Goal: Information Seeking & Learning: Learn about a topic

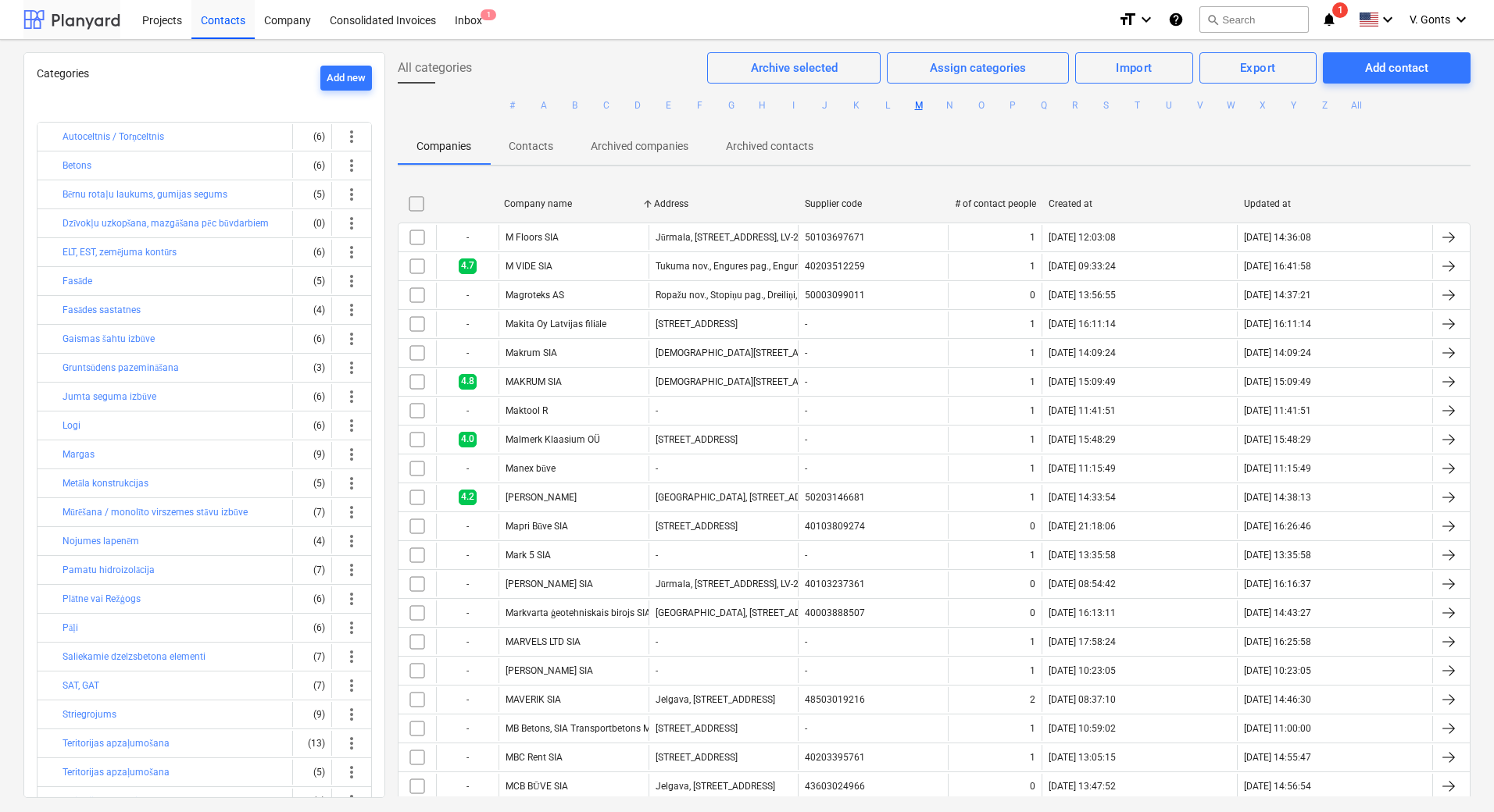
click at [82, 20] on div at bounding box center [72, 19] width 97 height 39
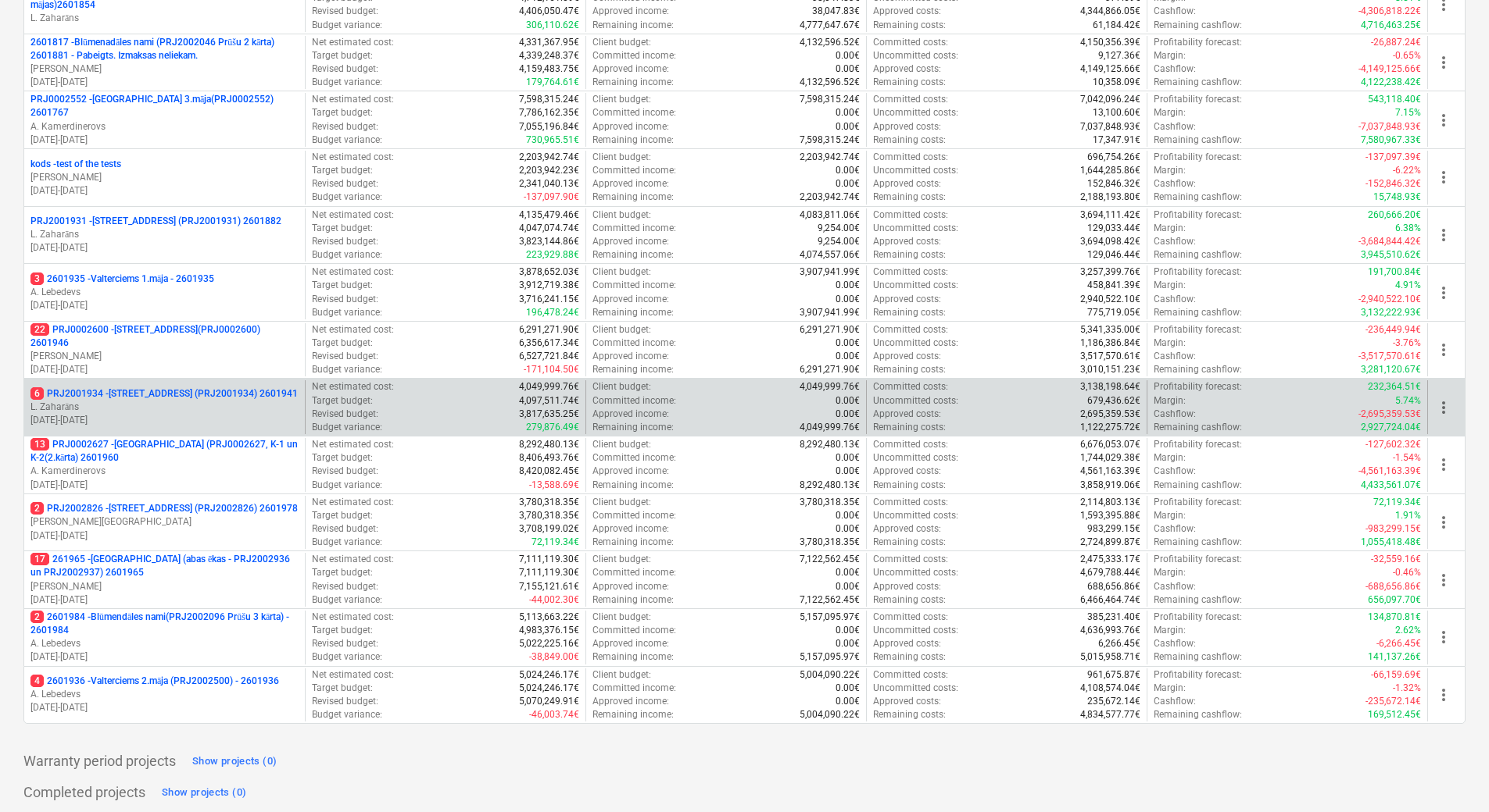
scroll to position [619, 0]
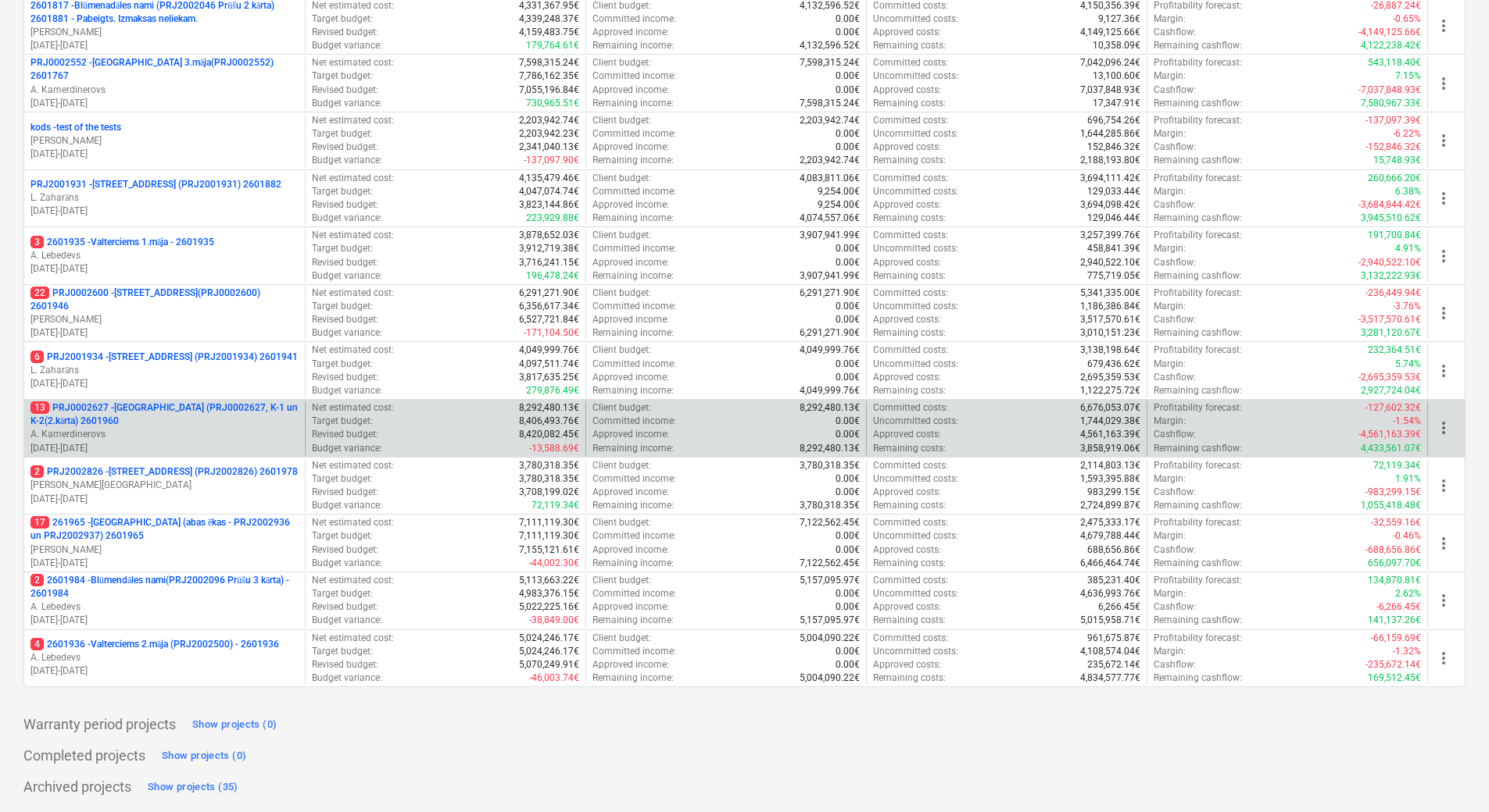
click at [222, 406] on p "13 PRJ0002627 - [GEOGRAPHIC_DATA] (PRJ0002627, K-1 un K-2(2.kārta) 2601960" at bounding box center [164, 415] width 268 height 27
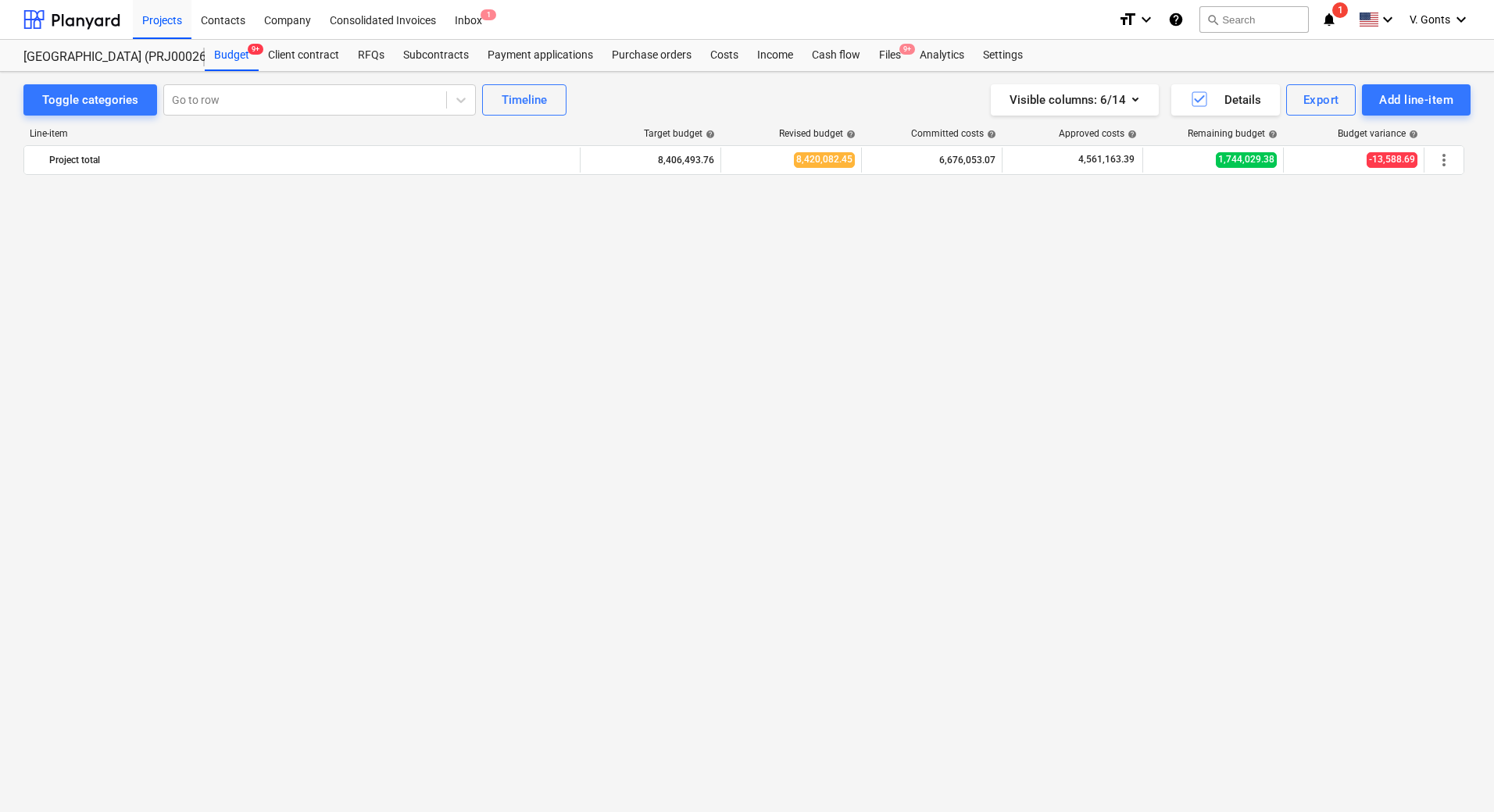
scroll to position [1903, 0]
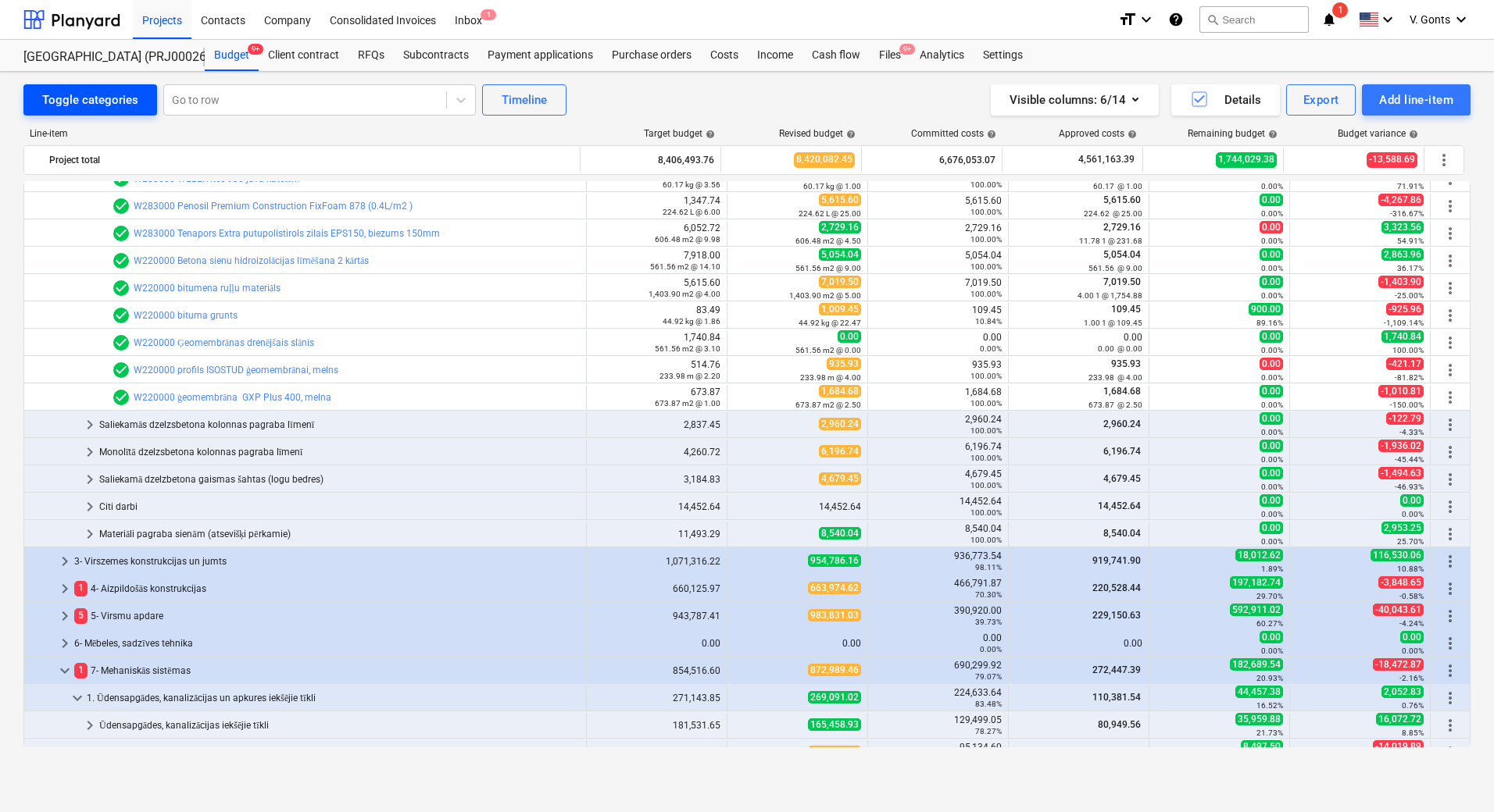
click at [68, 95] on div "Toggle categories" at bounding box center [90, 100] width 96 height 20
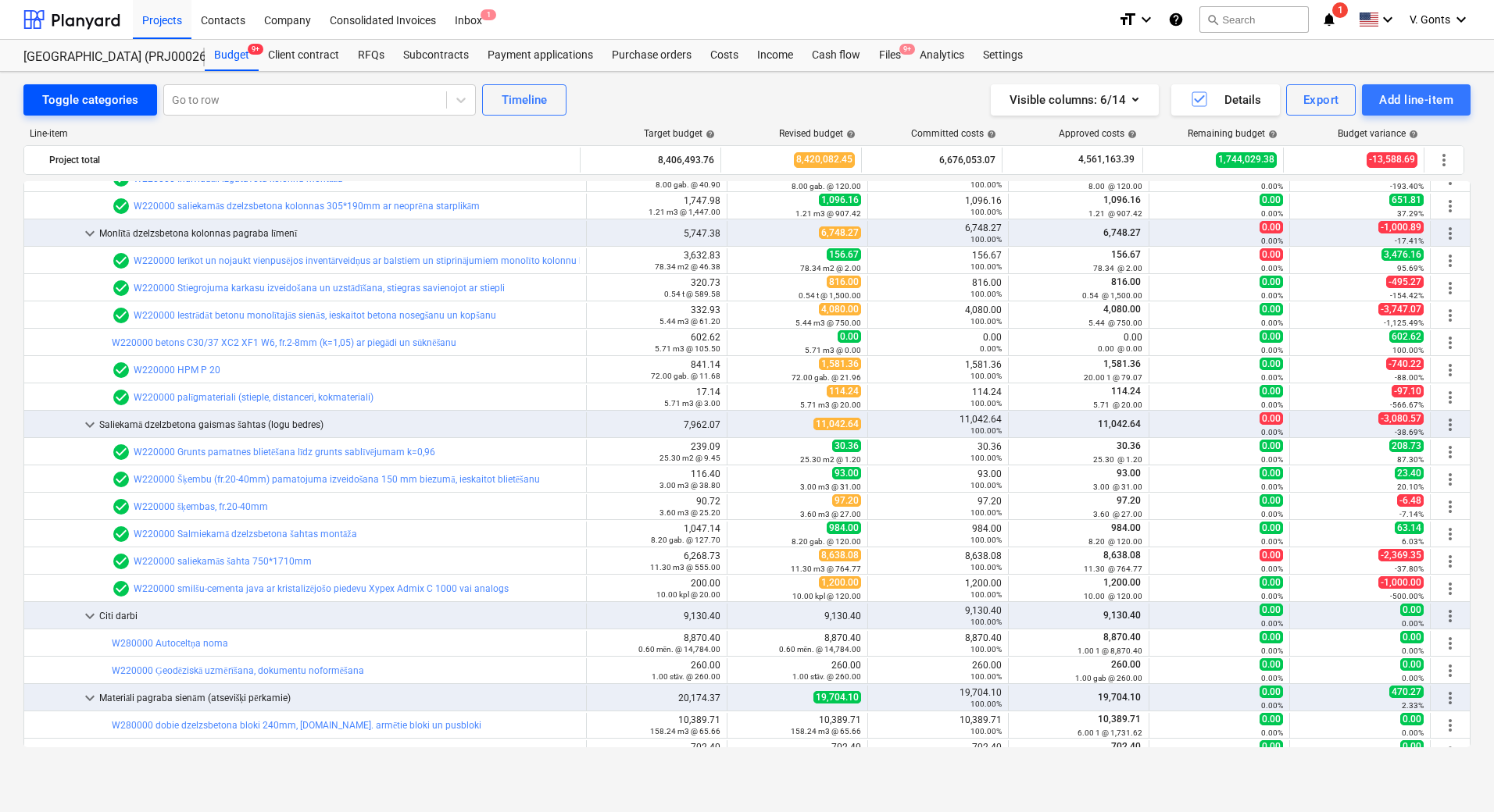
click at [68, 95] on div "Toggle categories" at bounding box center [90, 100] width 96 height 20
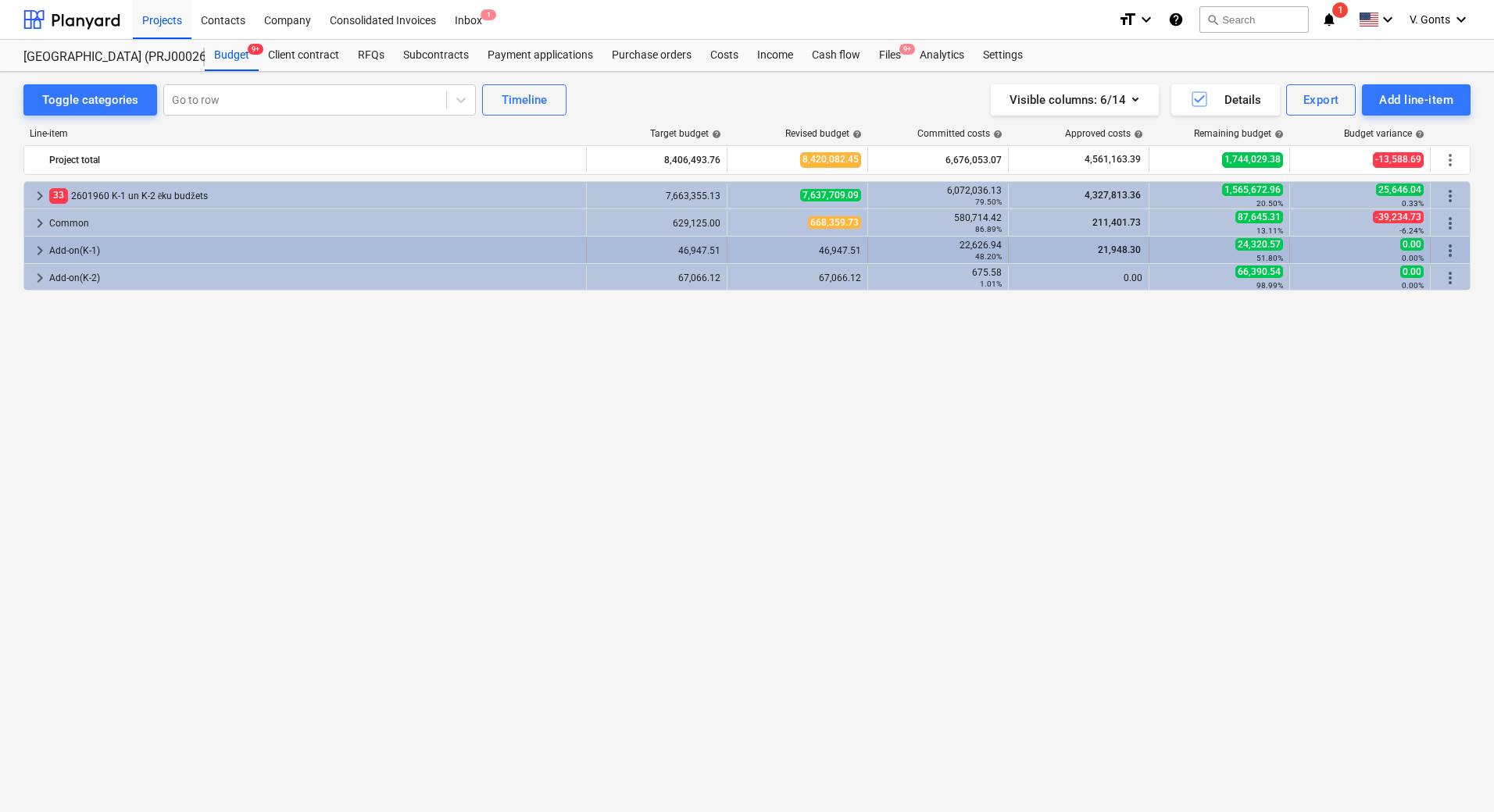
click at [44, 246] on span "keyboard_arrow_right" at bounding box center [39, 250] width 18 height 18
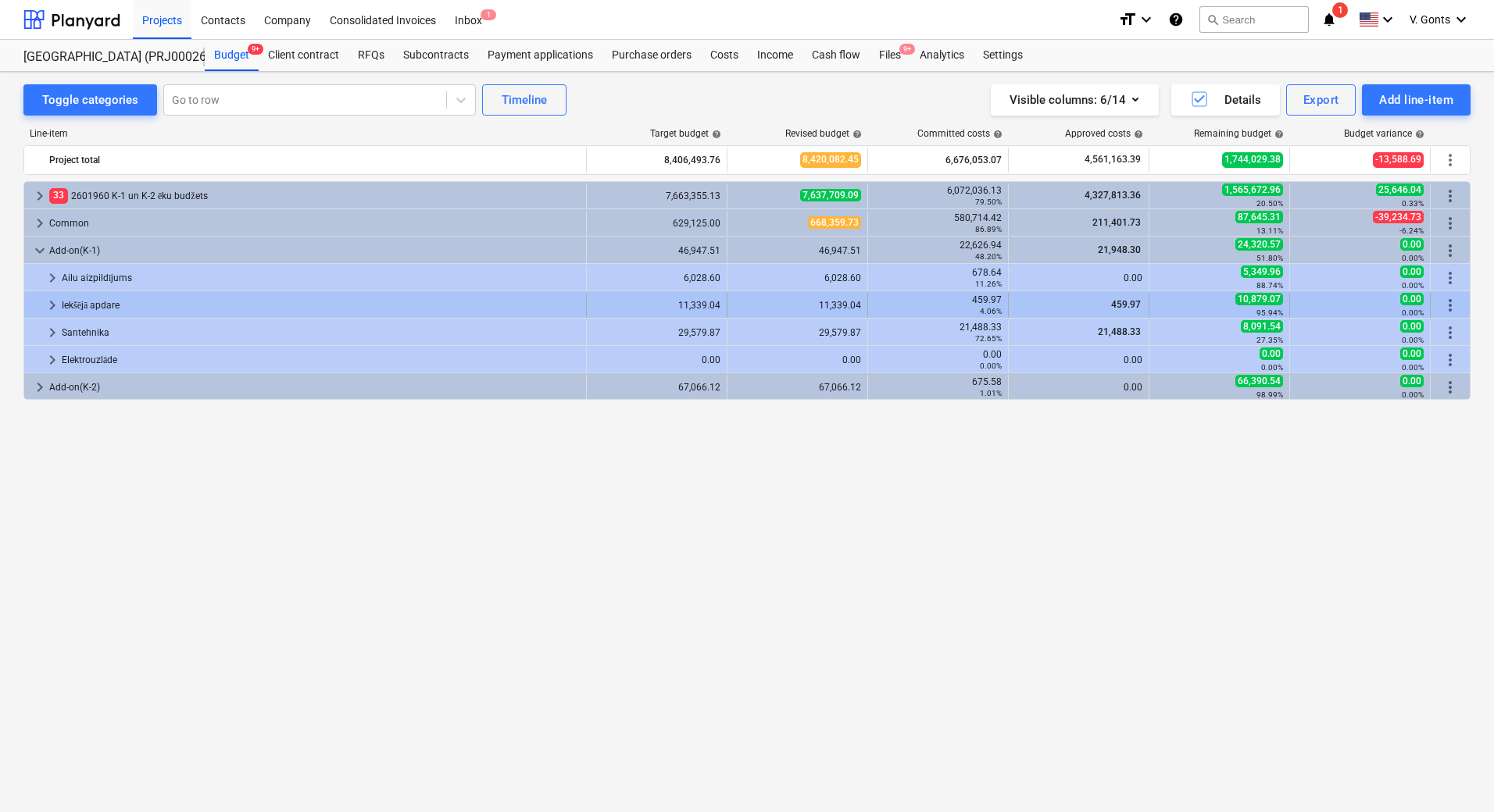
click at [51, 301] on span "keyboard_arrow_right" at bounding box center [52, 306] width 18 height 18
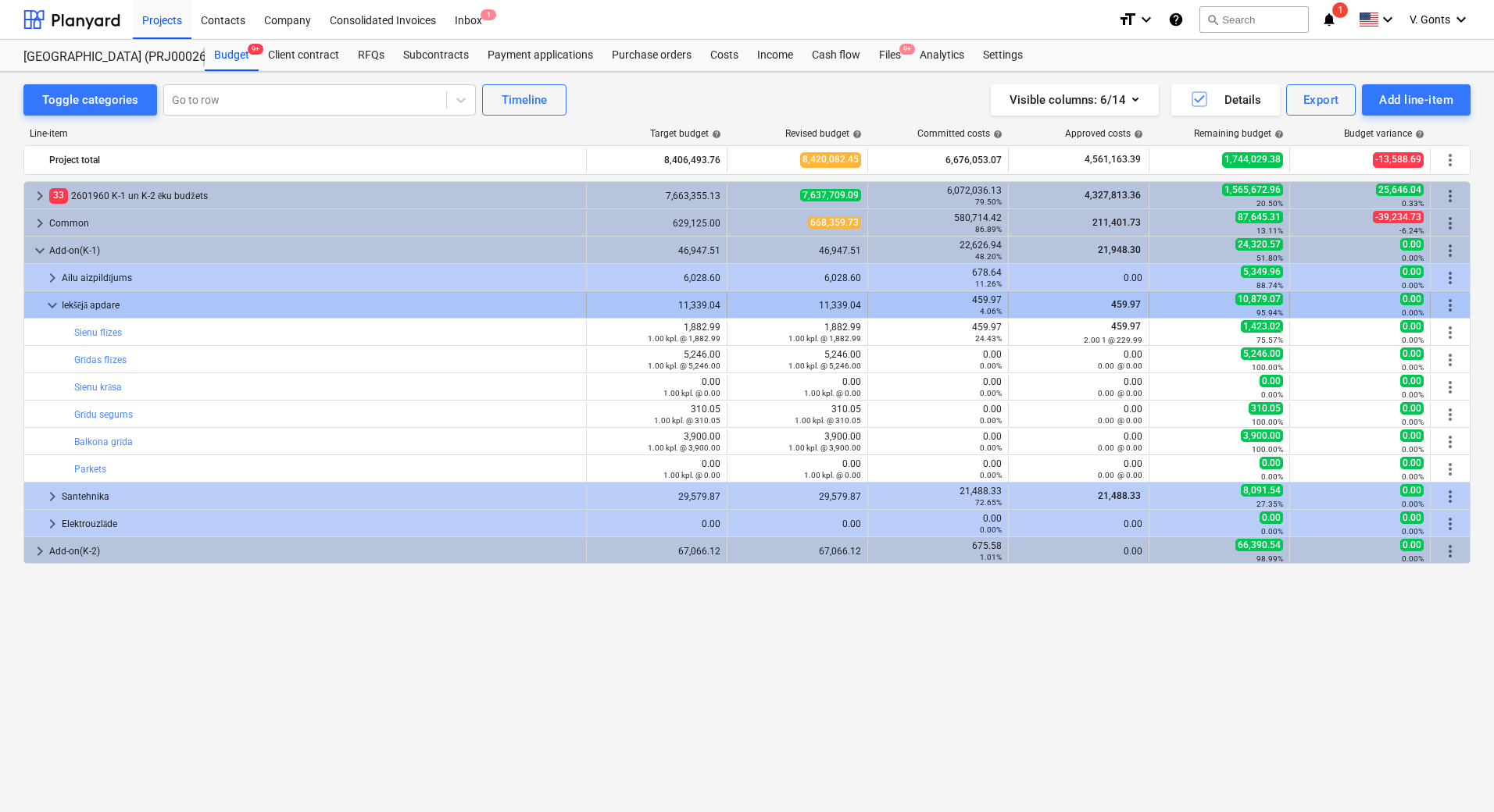
click at [51, 303] on span "keyboard_arrow_down" at bounding box center [52, 306] width 18 height 18
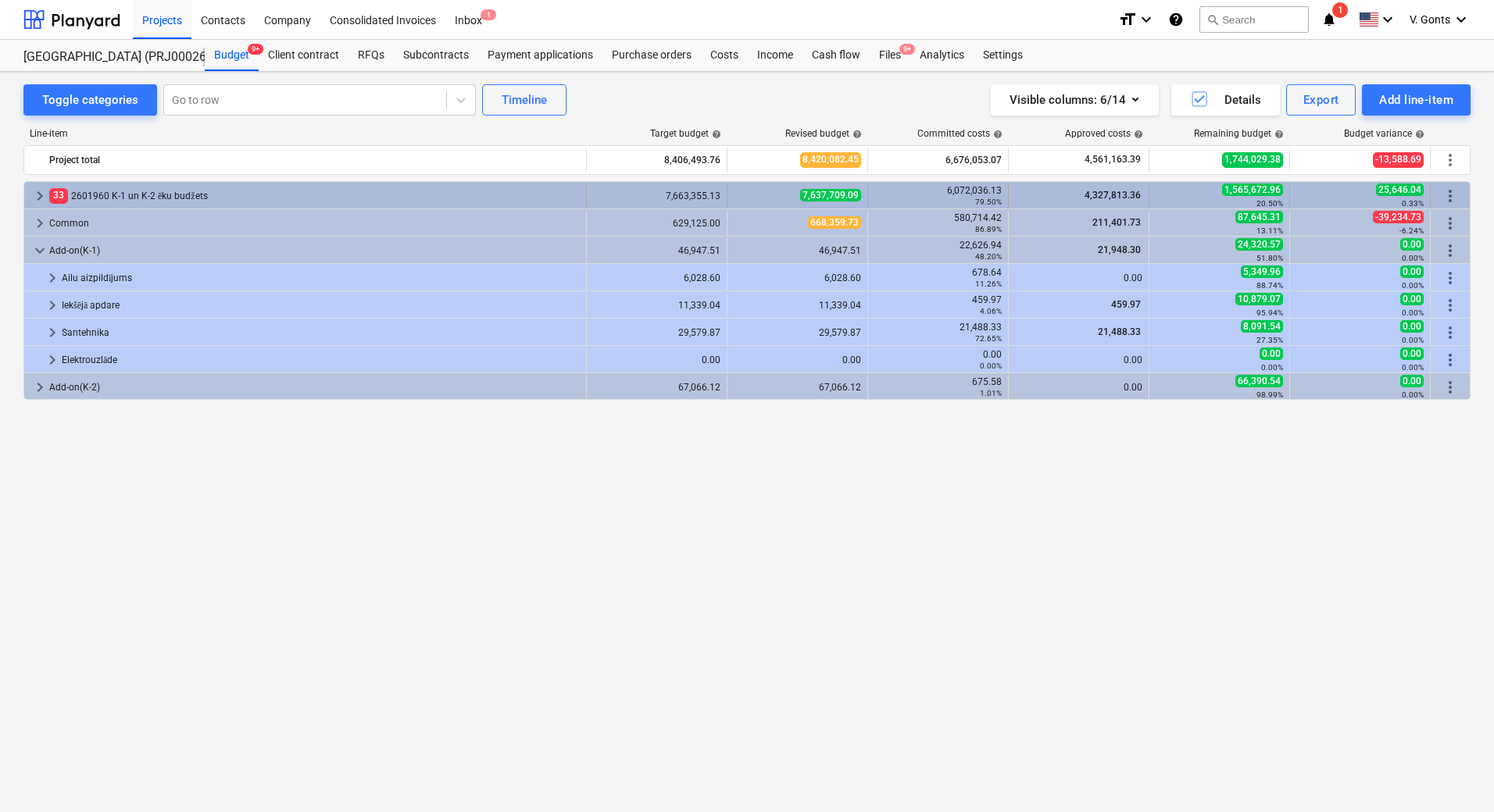
click at [34, 190] on span "keyboard_arrow_right" at bounding box center [39, 195] width 18 height 18
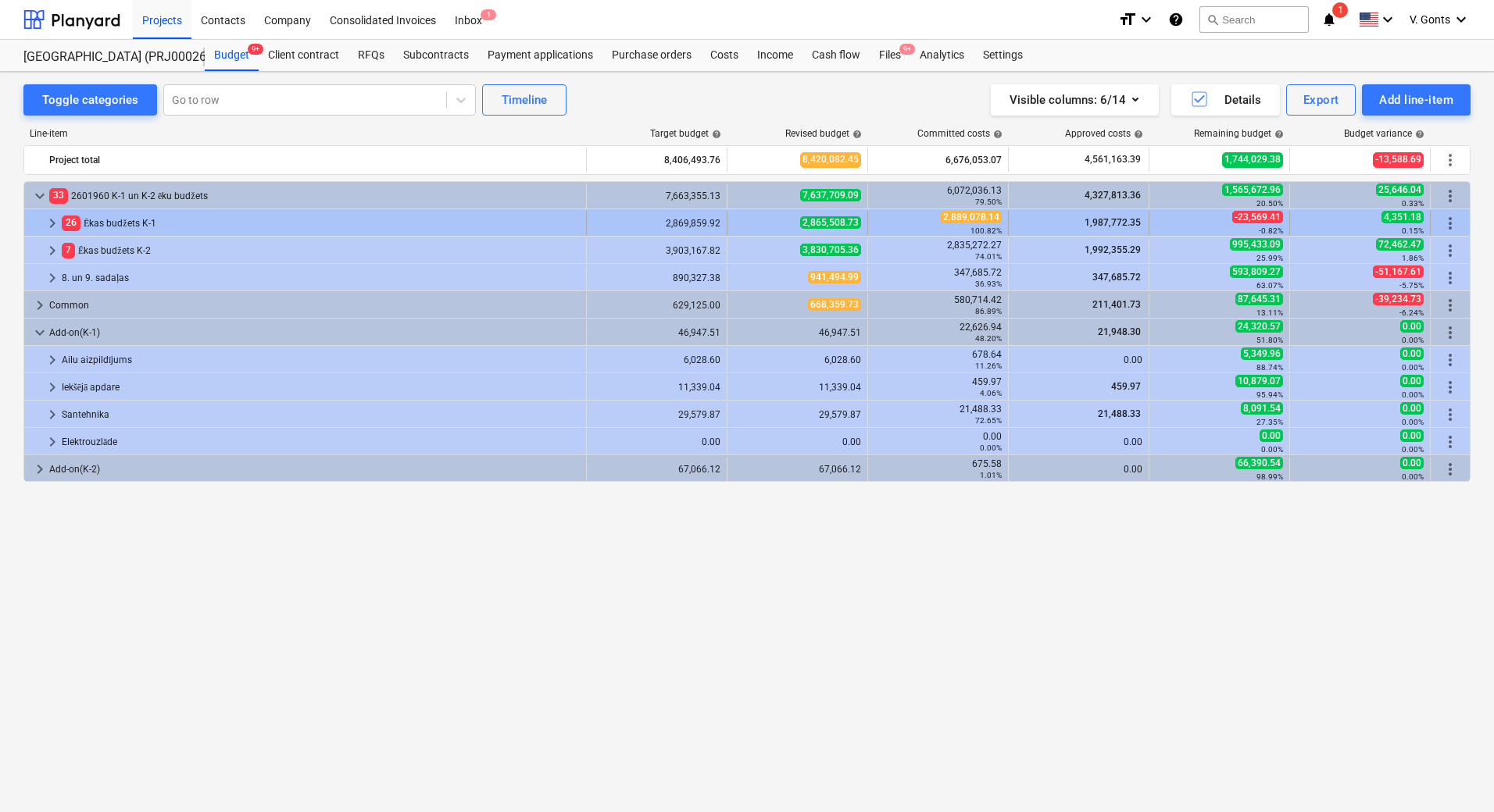
click at [58, 221] on span "keyboard_arrow_right" at bounding box center [52, 223] width 18 height 18
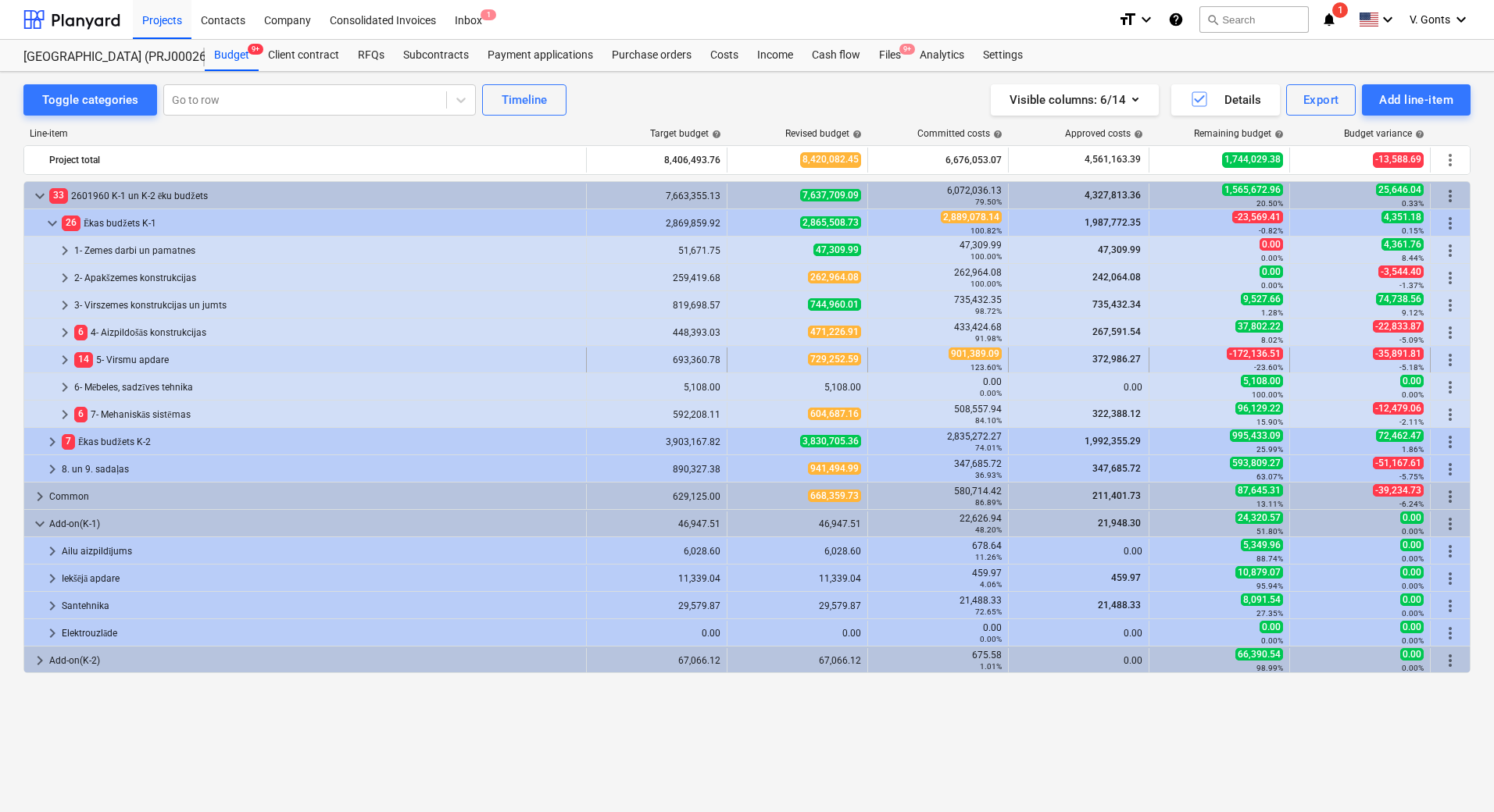
click at [70, 364] on span "keyboard_arrow_right" at bounding box center [64, 360] width 18 height 18
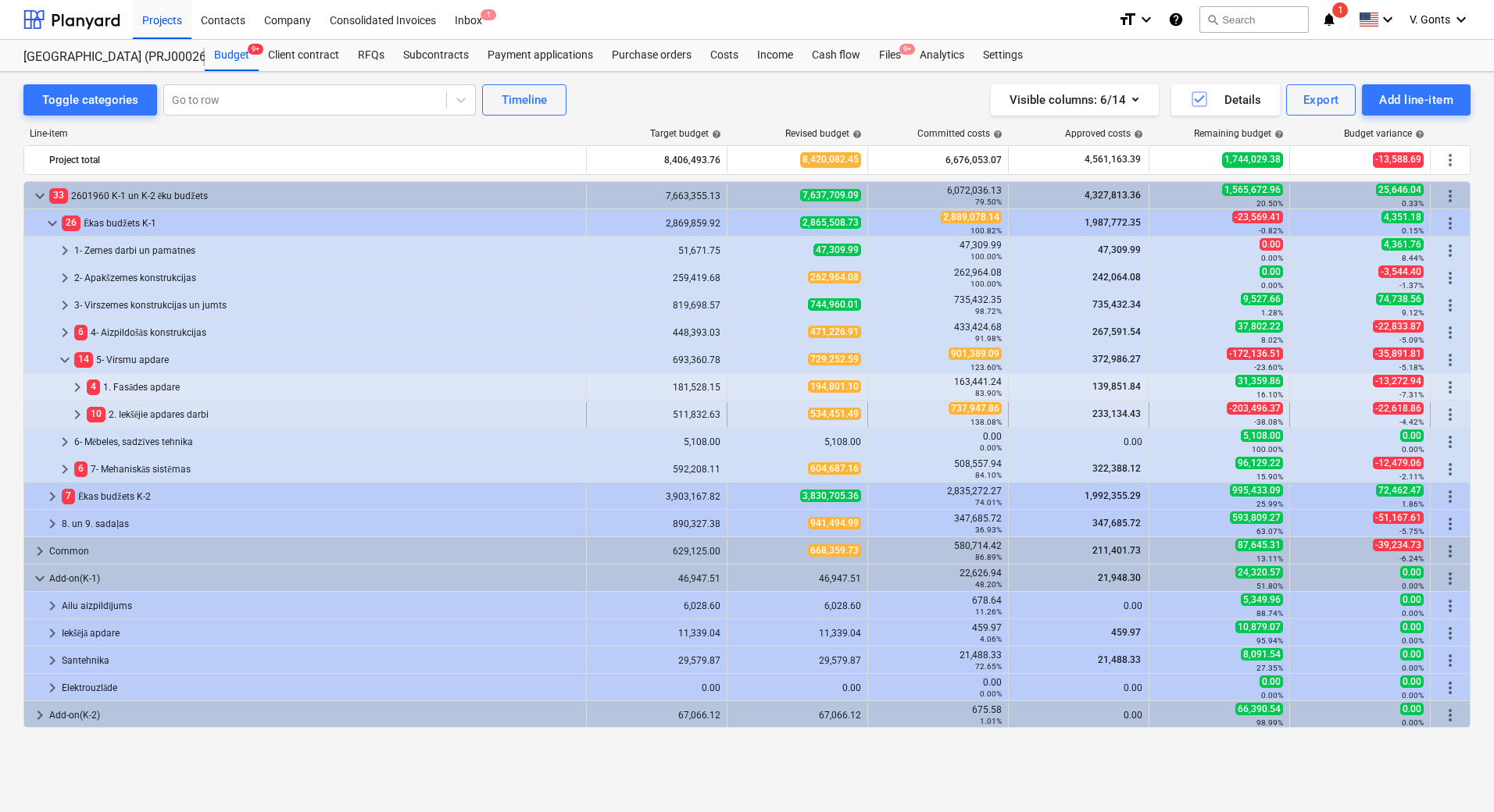
click at [125, 413] on div "10 2. Iekšējie apdares darbi" at bounding box center [332, 414] width 493 height 25
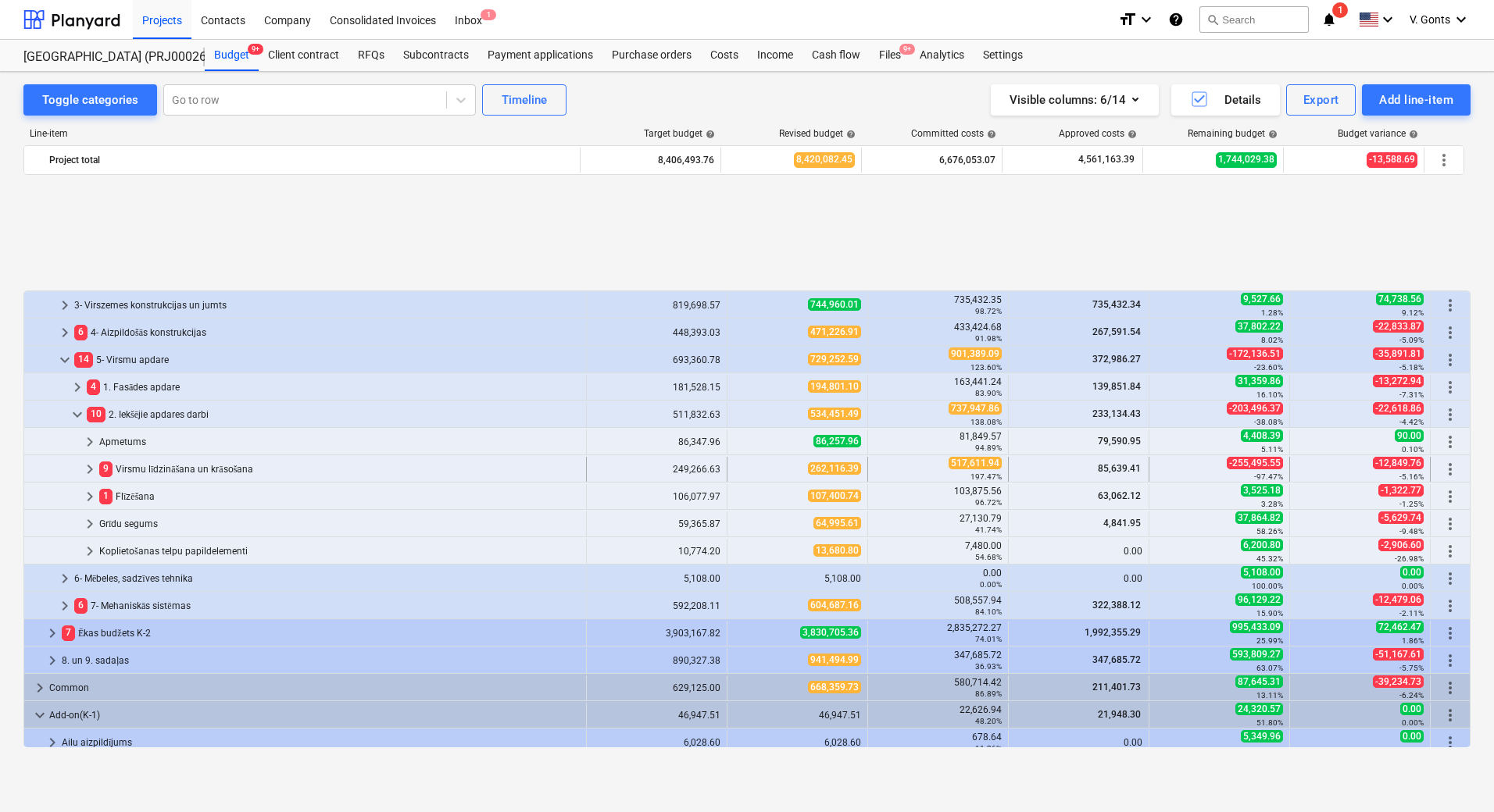
click at [184, 468] on div "9 Virsmu līdzināšana un krāsošana" at bounding box center [340, 469] width 481 height 25
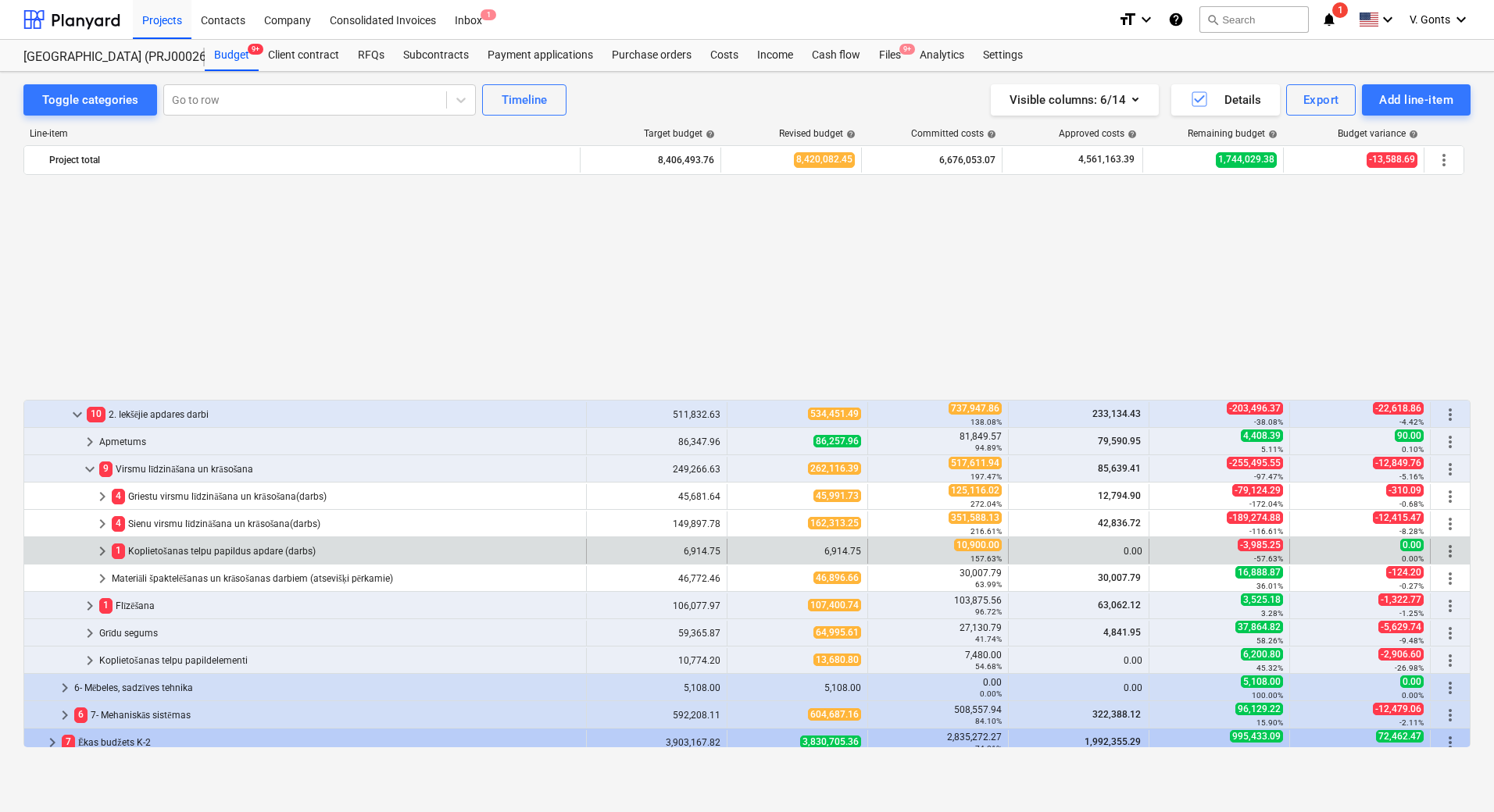
click at [167, 552] on div "1 Koplietošanas telpu papildus apdare (darbs)" at bounding box center [346, 551] width 468 height 25
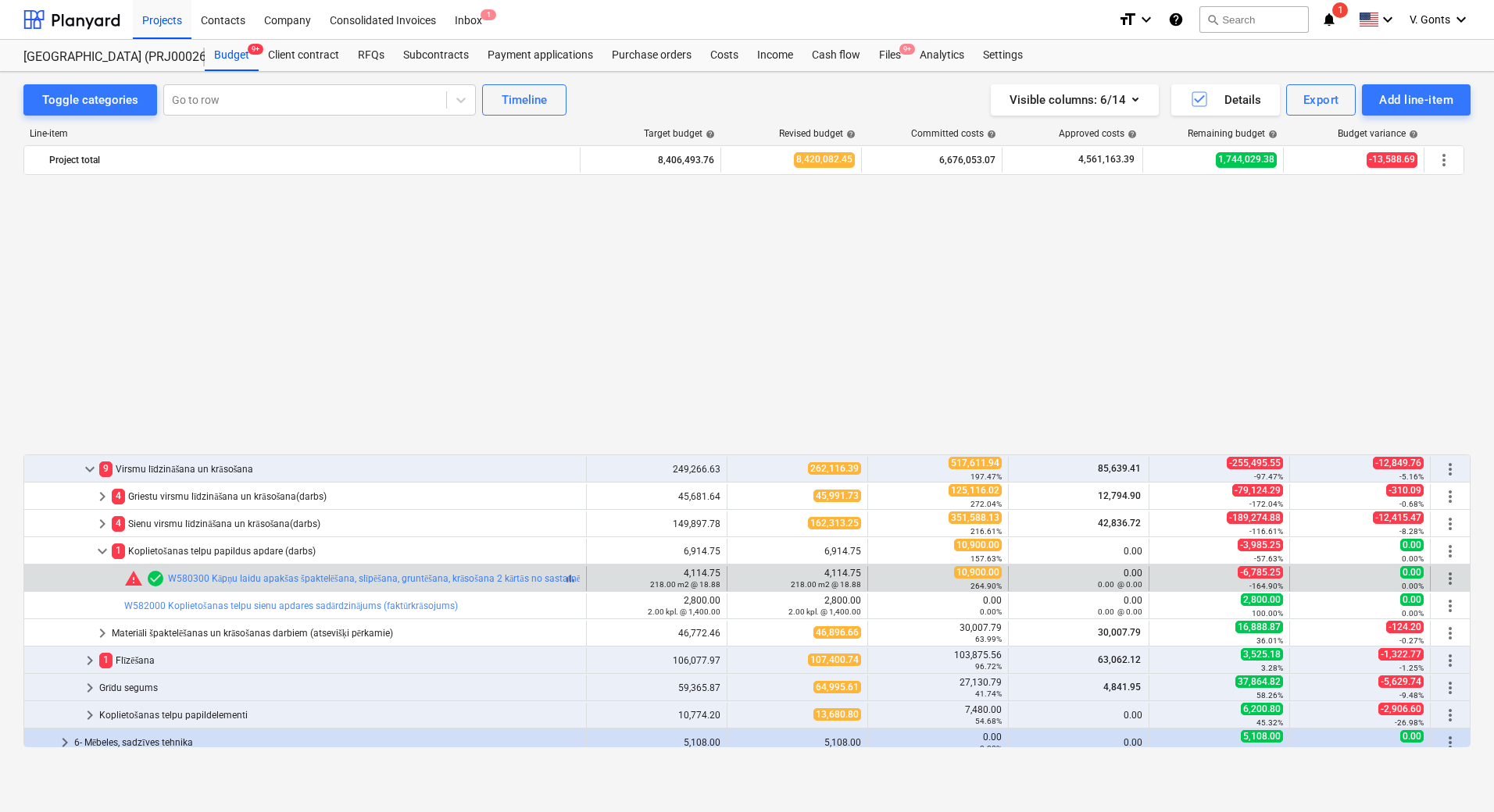
click at [429, 573] on div "warning check_circle W580300 Kāpņu laidu apakšas špaktelēšana, slīpēšana, grunt…" at bounding box center [356, 579] width 464 height 18
click at [429, 577] on link "W580300 Kāpņu laidu apakšas špaktelēšana, slīpēšana, gruntēšana, krāsošana 2 kā…" at bounding box center [378, 579] width 421 height 11
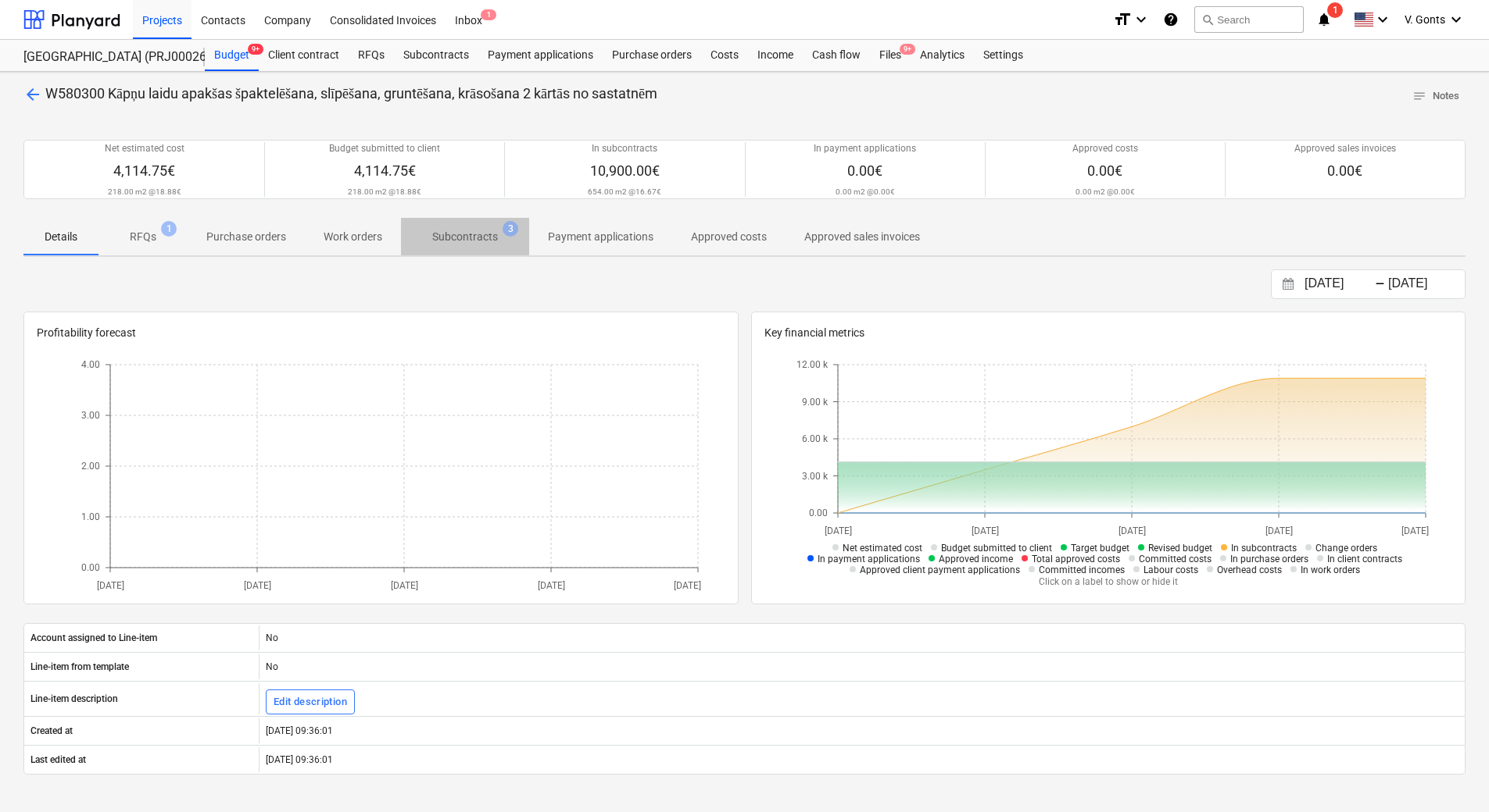
click at [481, 238] on p "Subcontracts" at bounding box center [465, 237] width 66 height 17
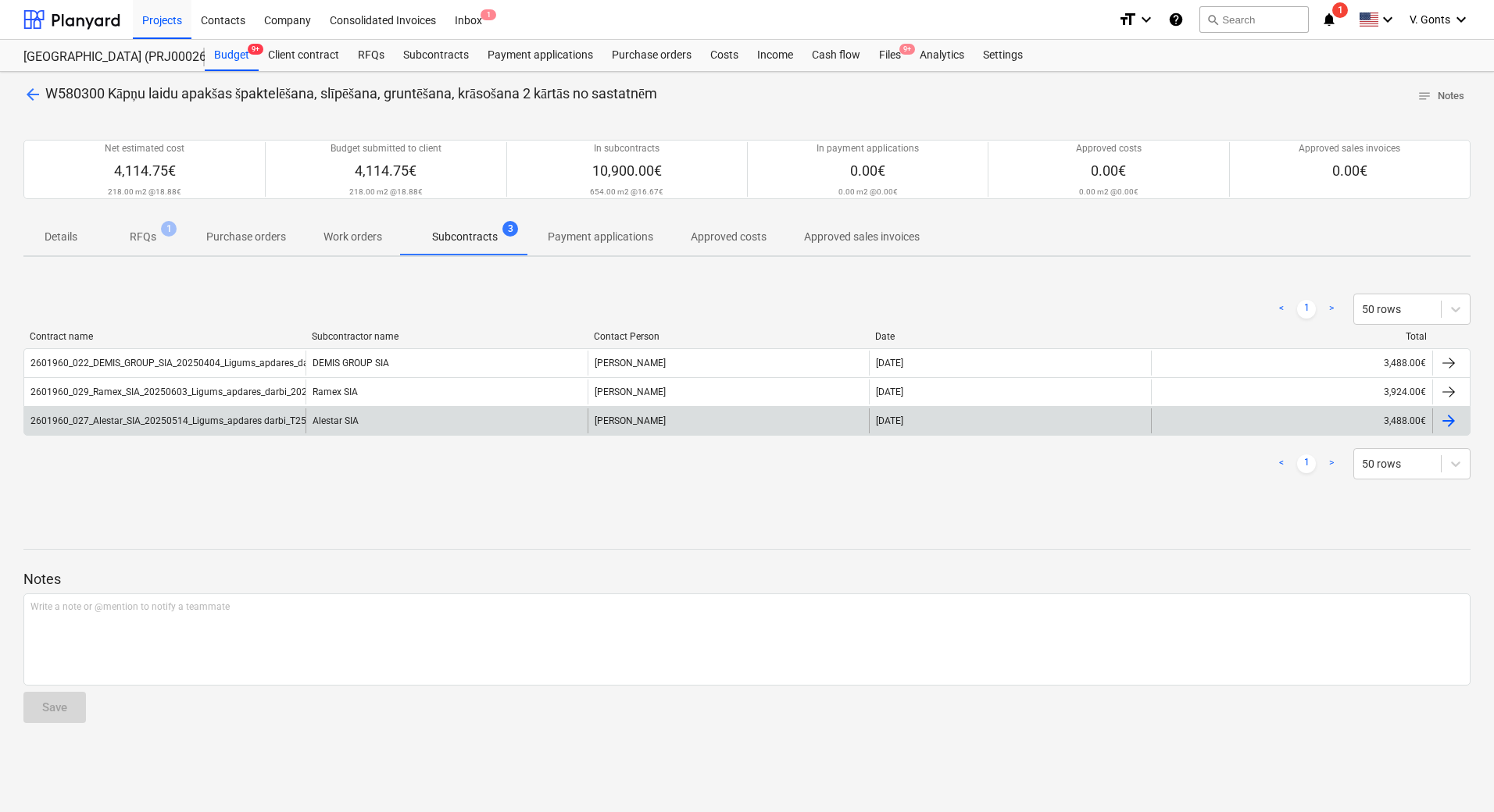
click at [271, 418] on div "2601960_027_Alestar_SIA_20250514_Ligums_apdares darbi_T25_2k.pdf" at bounding box center [184, 421] width 307 height 11
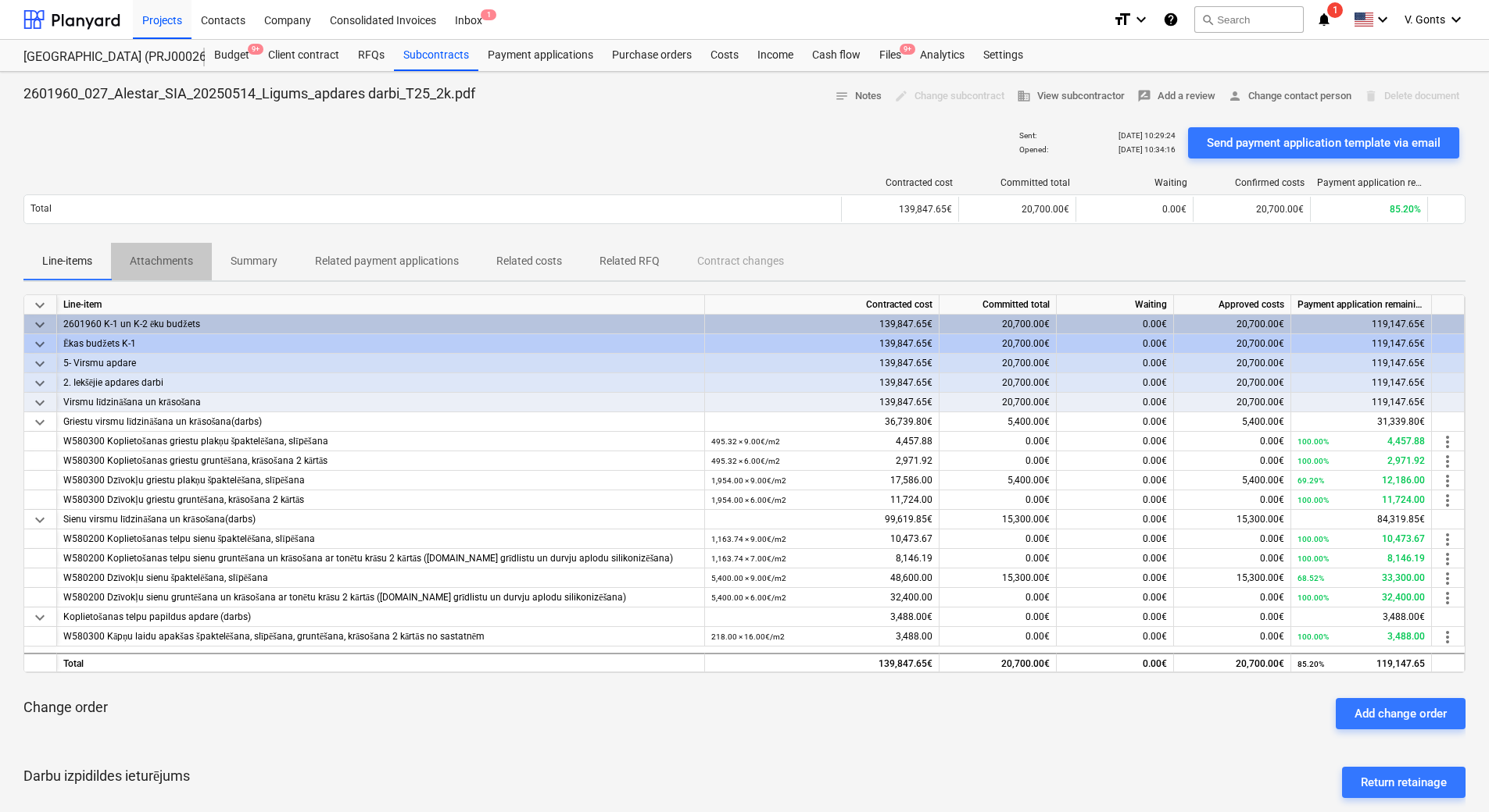
click at [185, 262] on p "Attachments" at bounding box center [161, 261] width 63 height 17
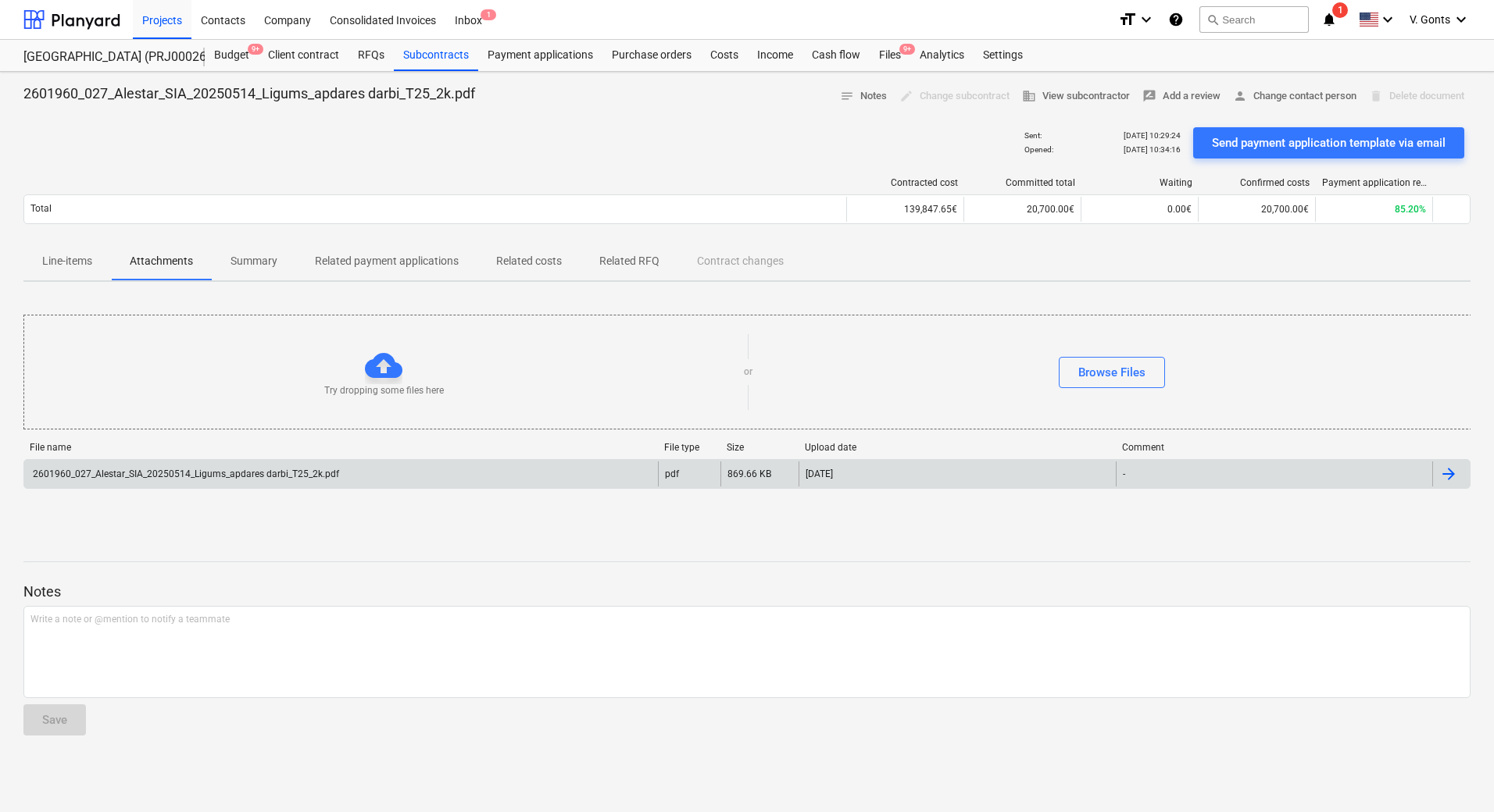
click at [282, 473] on div "2601960_027_Alestar_SIA_20250514_Ligums_apdares darbi_T25_2k.pdf" at bounding box center [184, 474] width 308 height 11
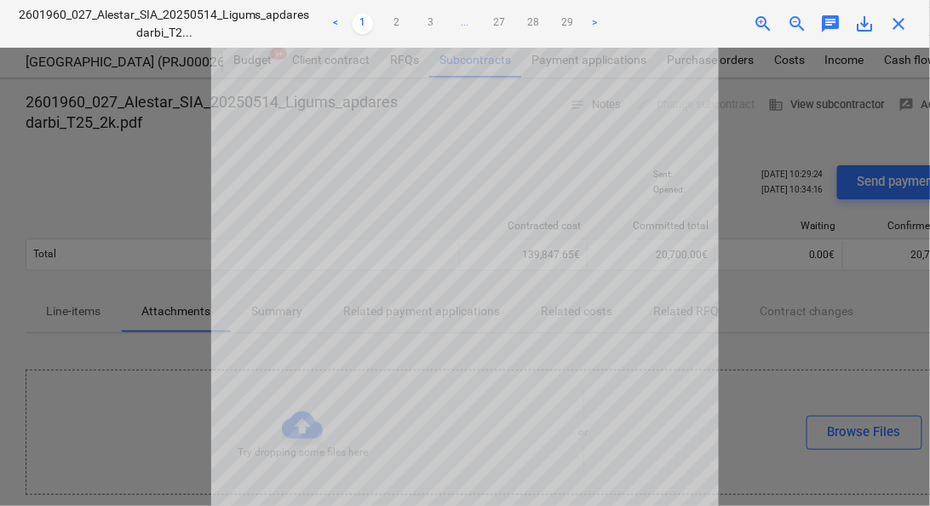
click at [759, 318] on div at bounding box center [465, 277] width 930 height 458
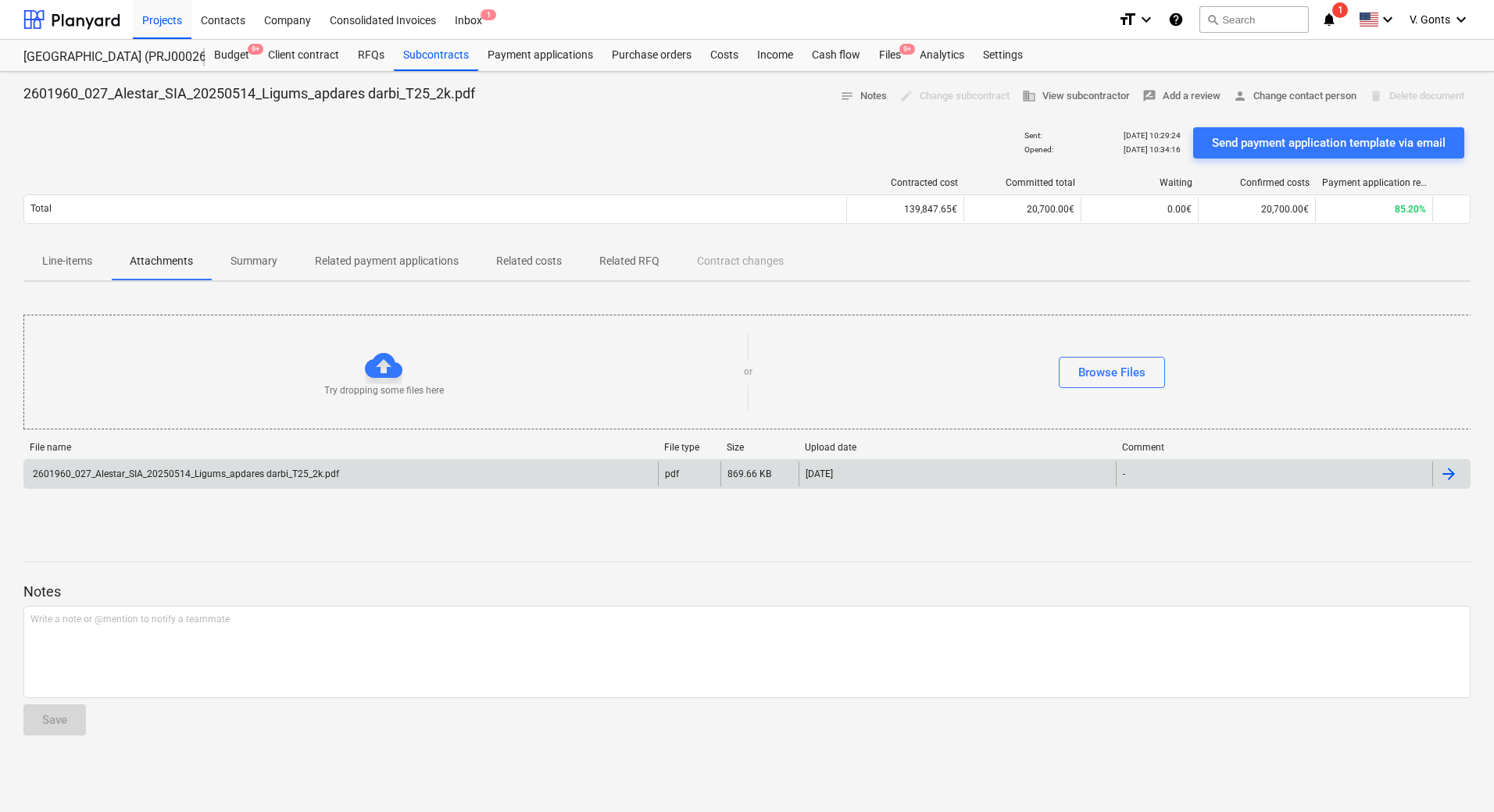
click at [1440, 472] on div at bounding box center [1448, 473] width 18 height 18
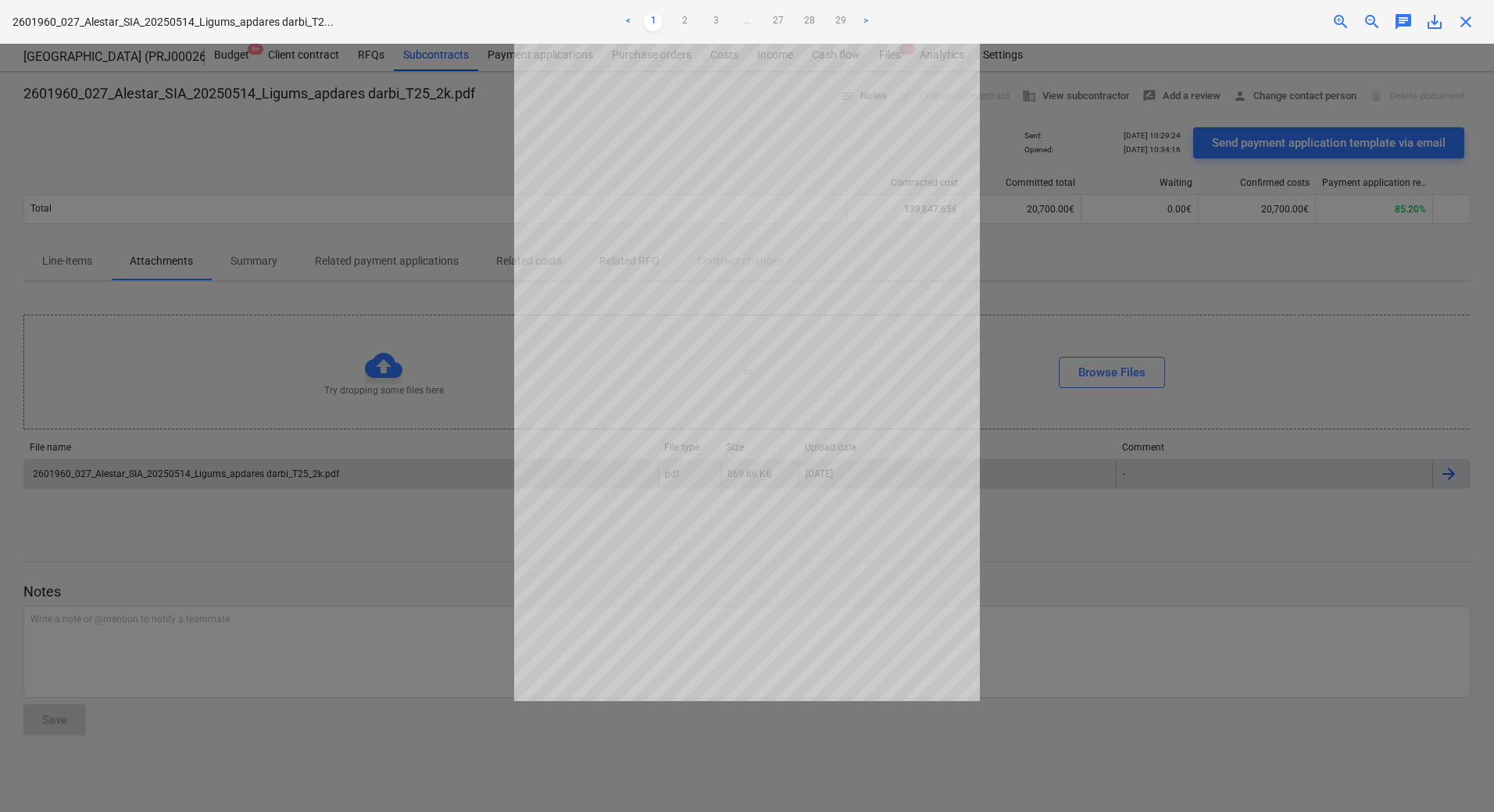
click at [1085, 653] on div at bounding box center [747, 428] width 1494 height 769
click at [220, 590] on div at bounding box center [747, 428] width 1494 height 769
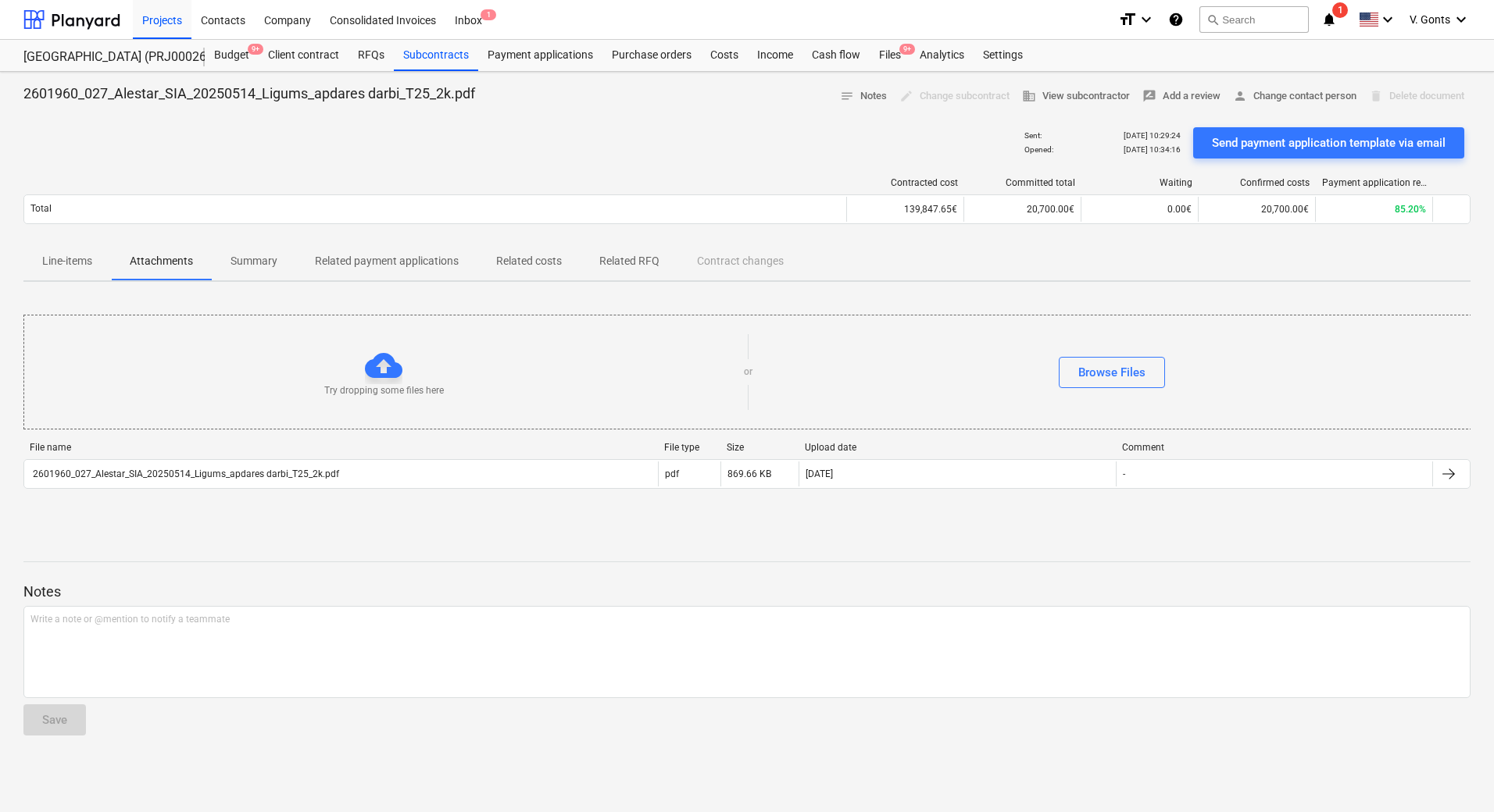
drag, startPoint x: 277, startPoint y: 476, endPoint x: 258, endPoint y: 508, distance: 37.2
click at [258, 508] on div "Try dropping some files here or Browse Files File name File type Size Upload da…" at bounding box center [747, 411] width 1446 height 234
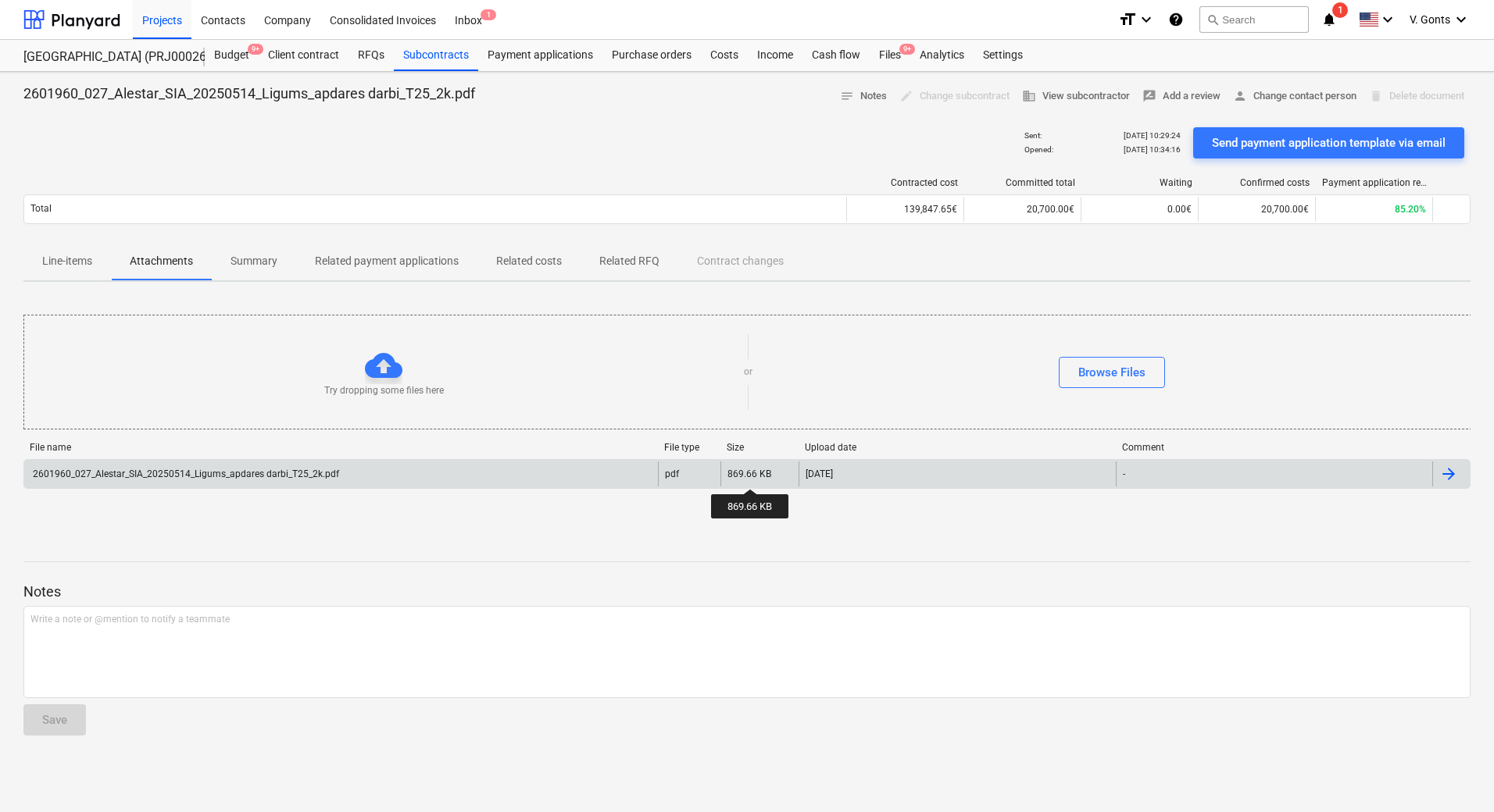
click at [751, 475] on div "869.66 KB" at bounding box center [749, 474] width 44 height 11
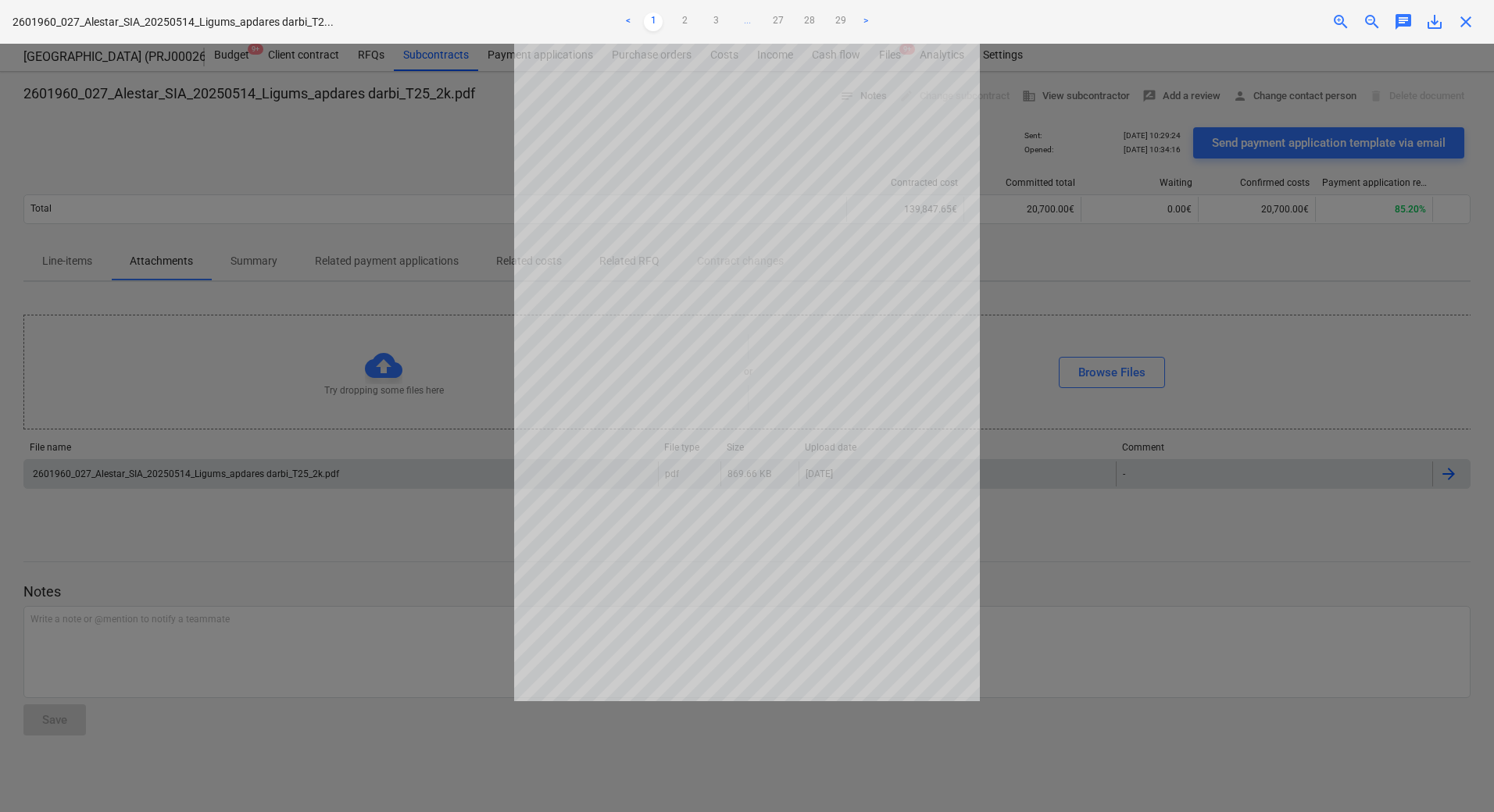
click at [1434, 23] on div "Getting notes failed" at bounding box center [1275, 17] width 422 height 33
click at [1441, 21] on div "Getting notes failed" at bounding box center [1275, 17] width 422 height 33
click at [1431, 22] on div "Getting notes failed" at bounding box center [1275, 17] width 422 height 33
click at [680, 17] on link "2" at bounding box center [684, 22] width 18 height 18
click at [710, 18] on link "3" at bounding box center [716, 22] width 18 height 18
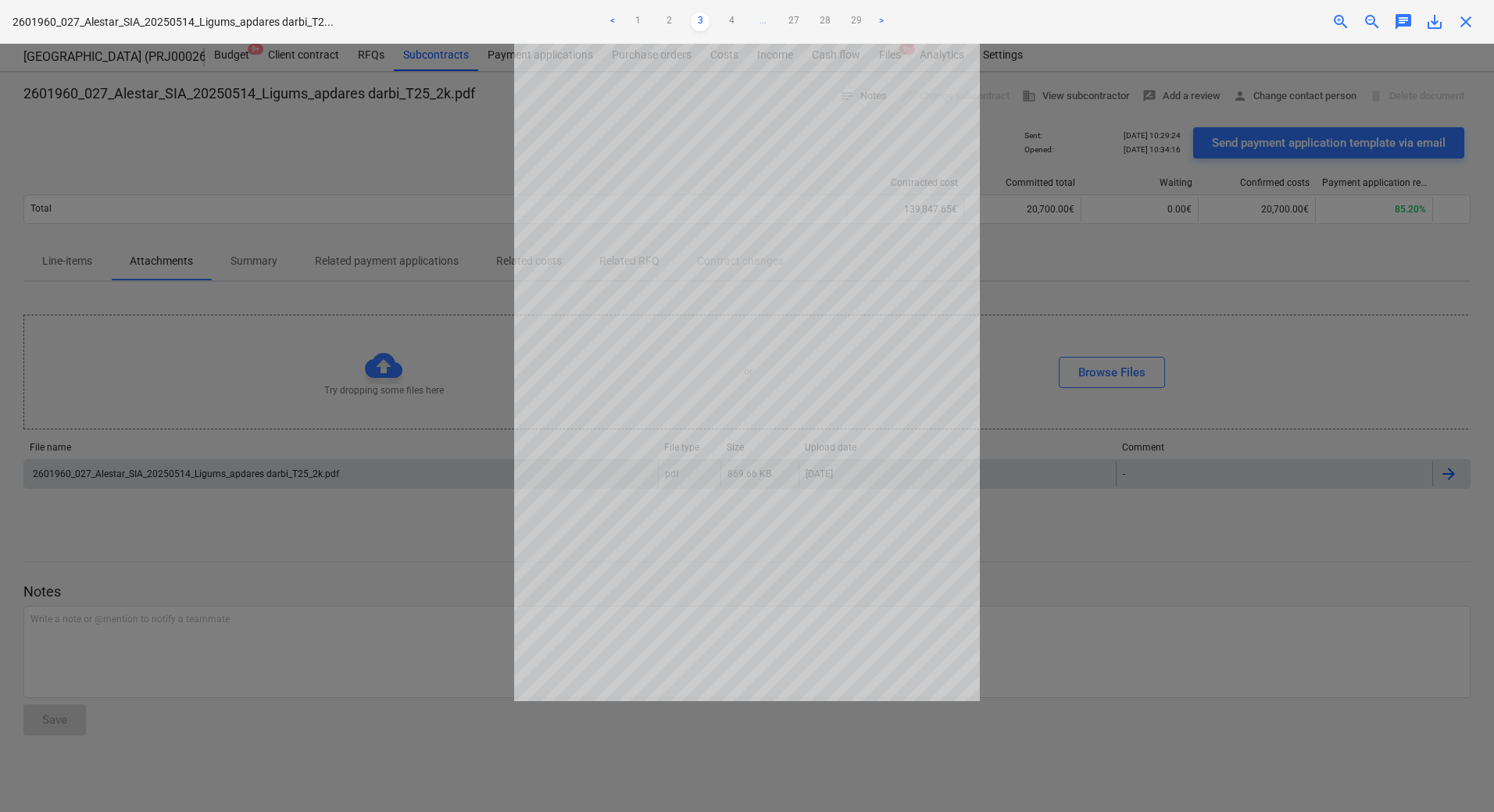
click at [742, 22] on ul "< 1 2 3 4 ... 27 28 29 >" at bounding box center [747, 22] width 490 height 18
click at [738, 22] on link "4" at bounding box center [731, 22] width 18 height 18
click at [749, 21] on link "5" at bounding box center [747, 22] width 18 height 18
click at [1347, 17] on div "Getting notes failed" at bounding box center [1275, 17] width 422 height 33
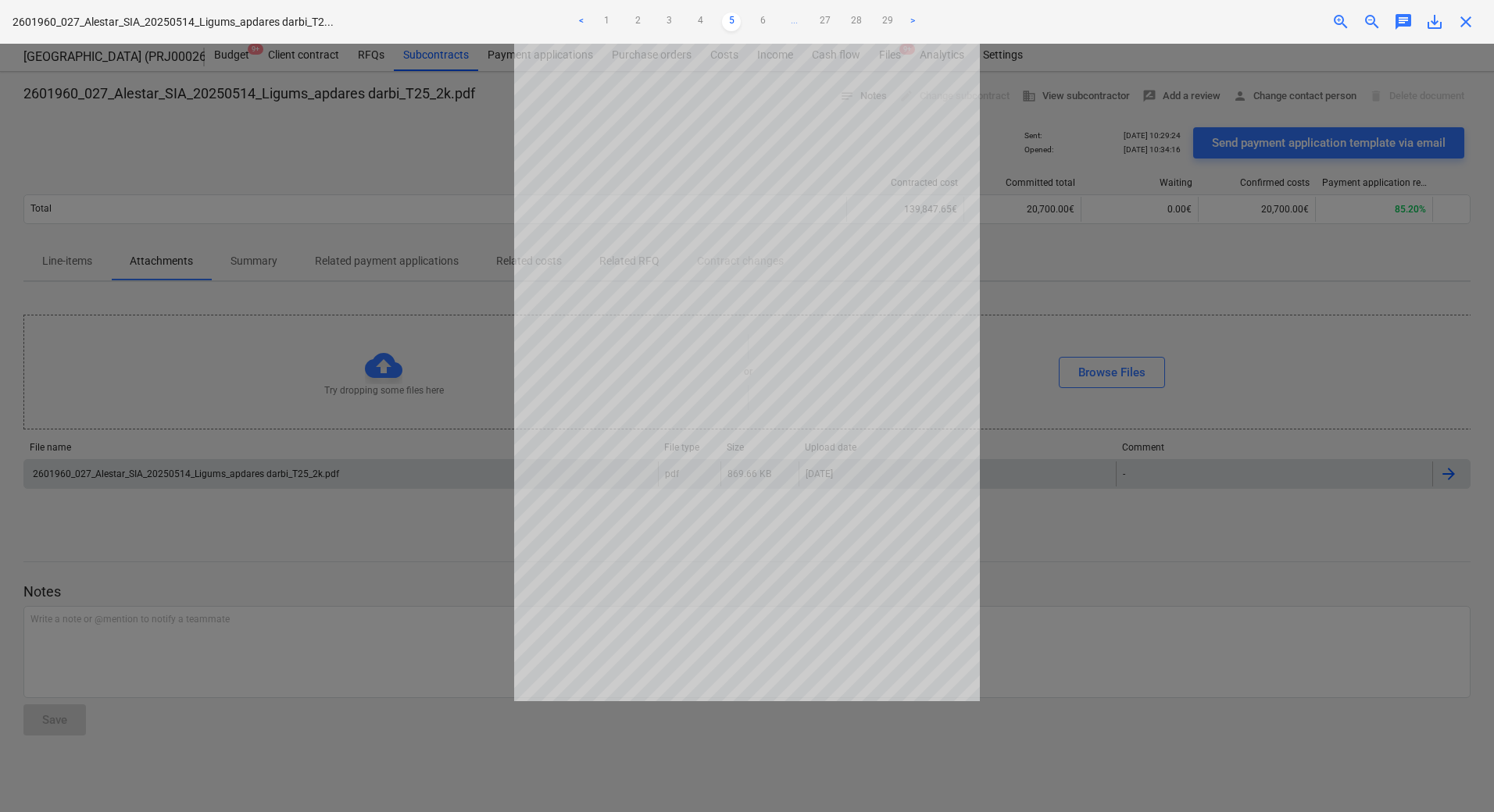
click at [1341, 18] on div "Getting notes failed" at bounding box center [1275, 17] width 422 height 33
click at [1337, 19] on div "Getting notes failed" at bounding box center [1275, 17] width 422 height 33
click at [1404, 18] on div "Getting notes failed" at bounding box center [1275, 17] width 422 height 33
click at [1467, 23] on div "Getting notes failed" at bounding box center [1275, 17] width 422 height 33
click at [709, 756] on div at bounding box center [747, 428] width 1494 height 769
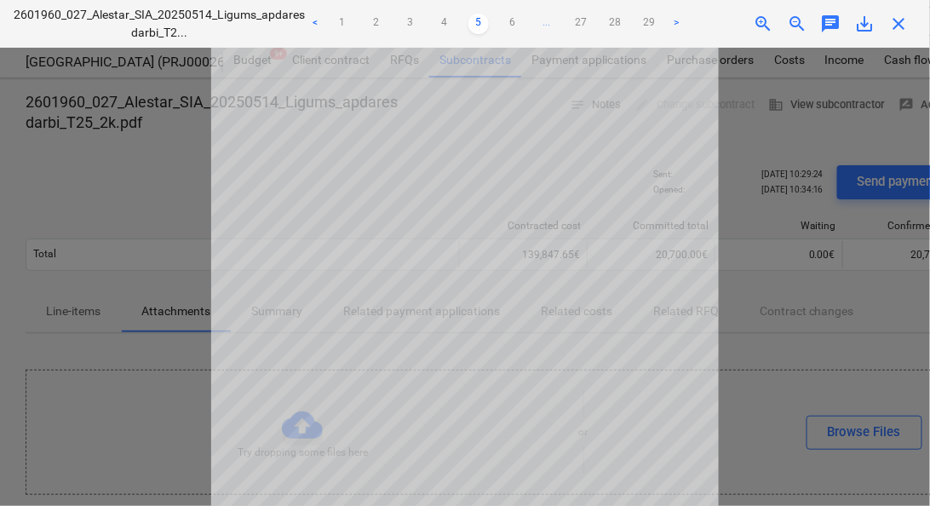
click at [895, 22] on div "Getting notes failed" at bounding box center [691, 18] width 460 height 36
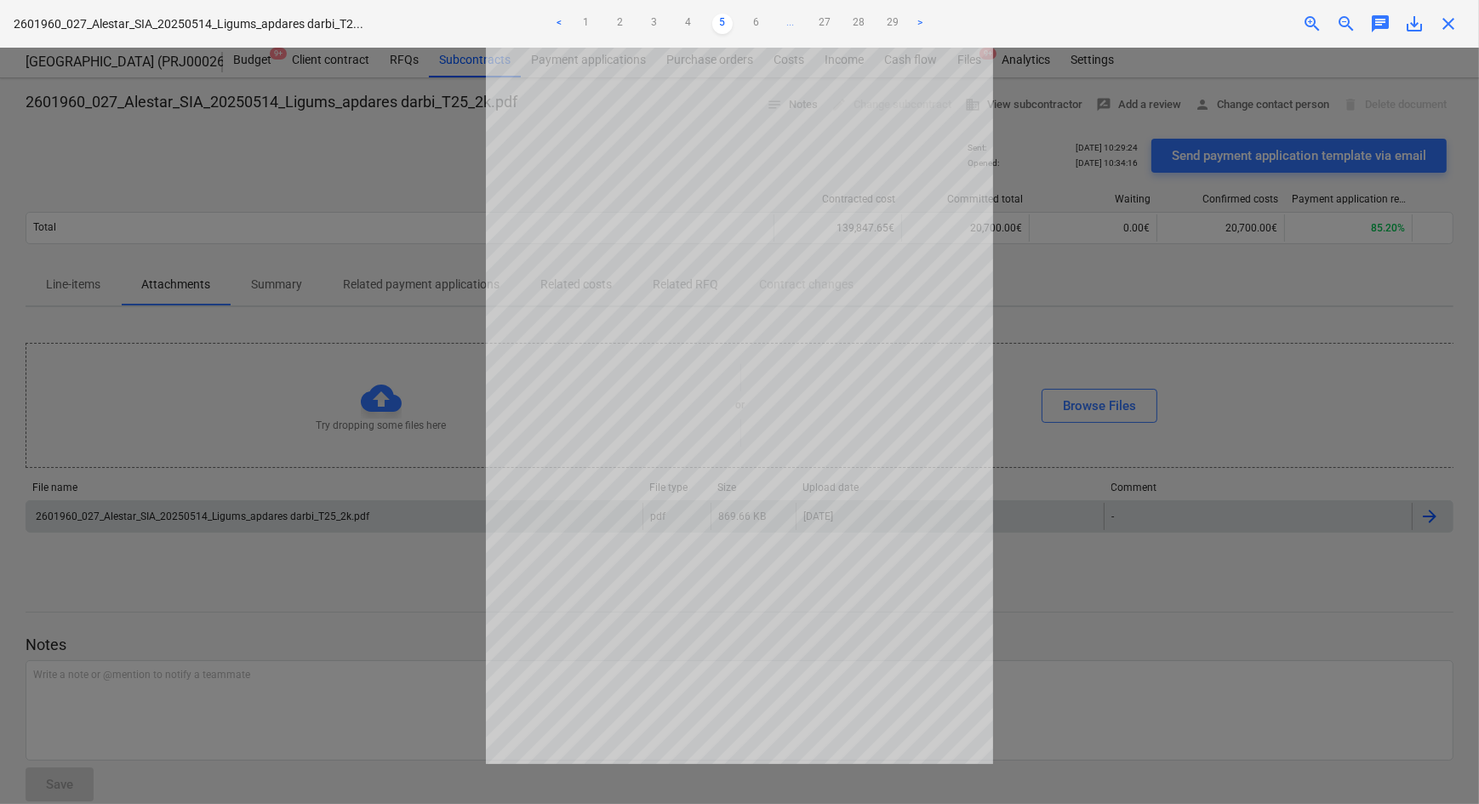
click at [1243, 721] on div at bounding box center [739, 426] width 1479 height 757
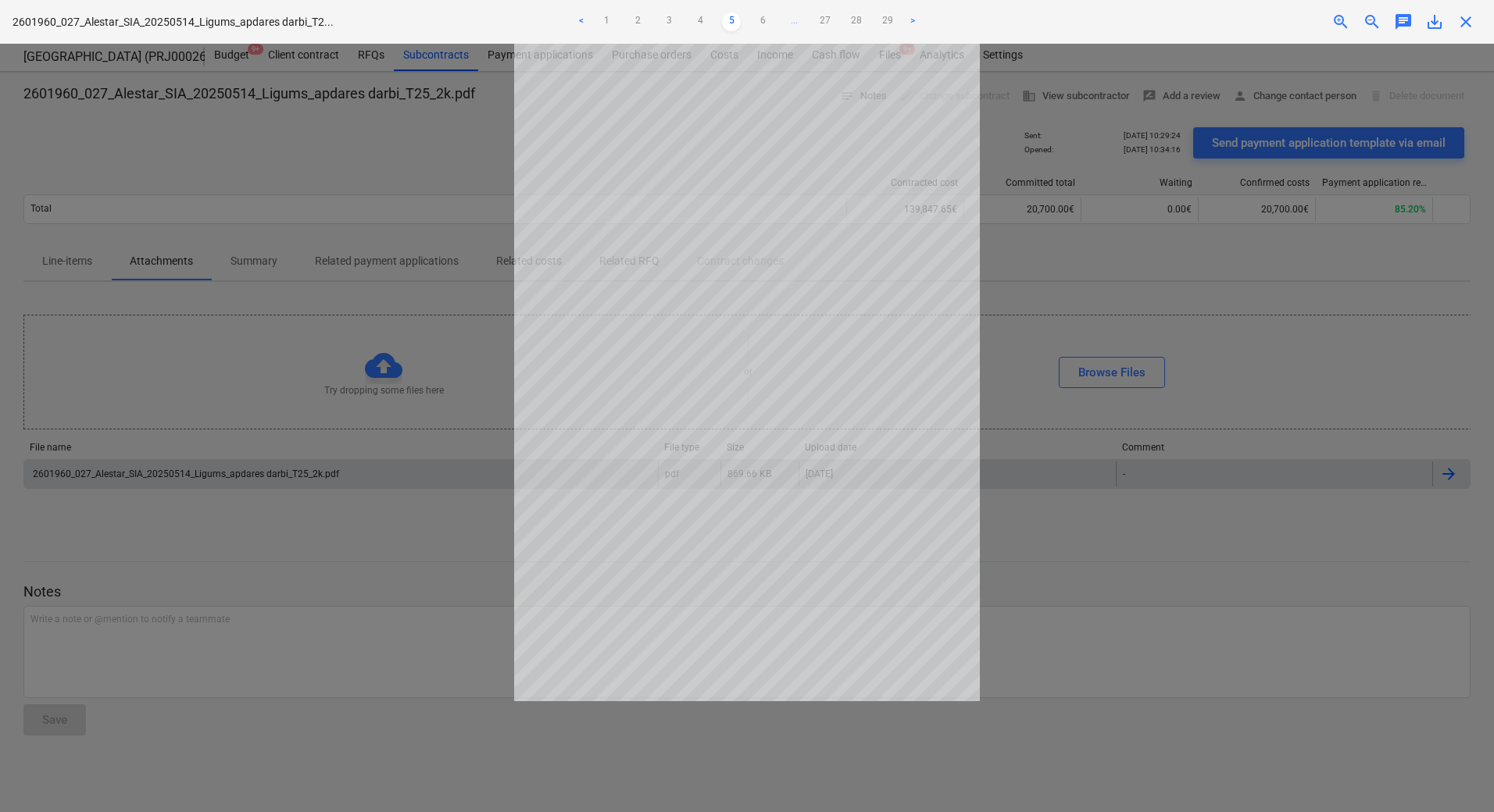
click at [1460, 23] on div "Getting notes failed" at bounding box center [1275, 17] width 422 height 33
click at [269, 728] on div at bounding box center [747, 428] width 1494 height 769
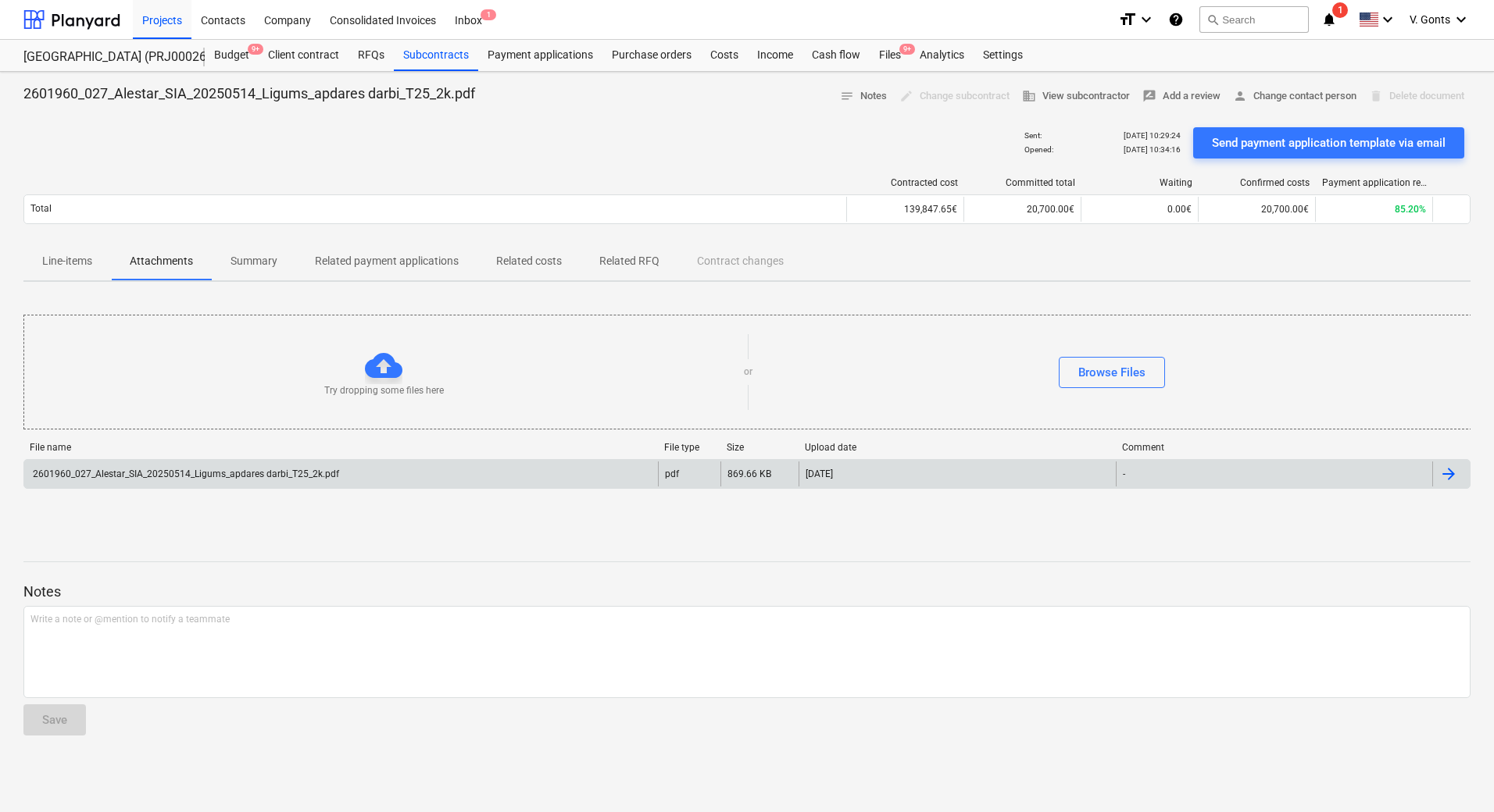
click at [251, 265] on p "Summary" at bounding box center [253, 261] width 47 height 17
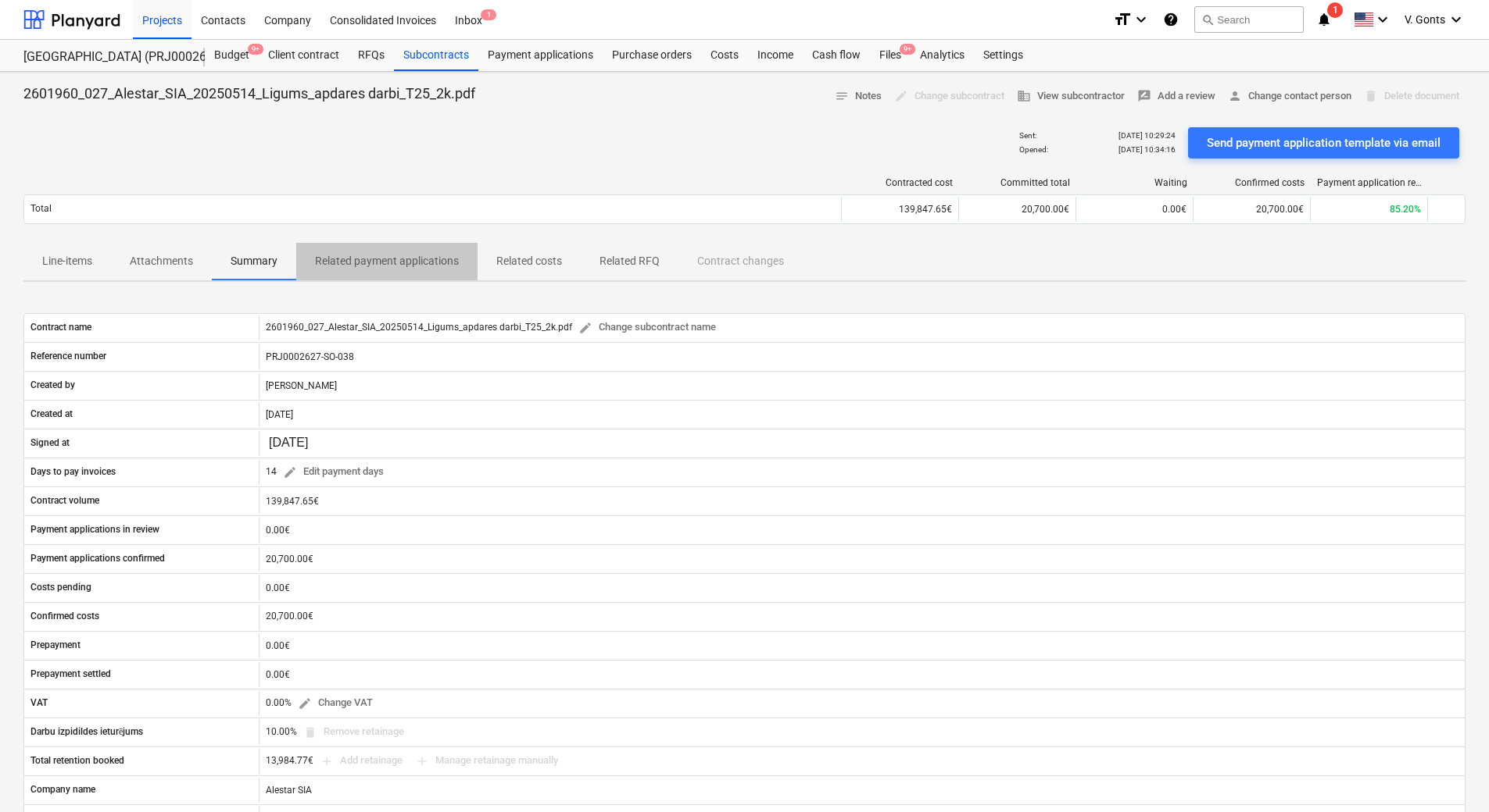
click at [375, 256] on p "Related payment applications" at bounding box center [386, 261] width 144 height 17
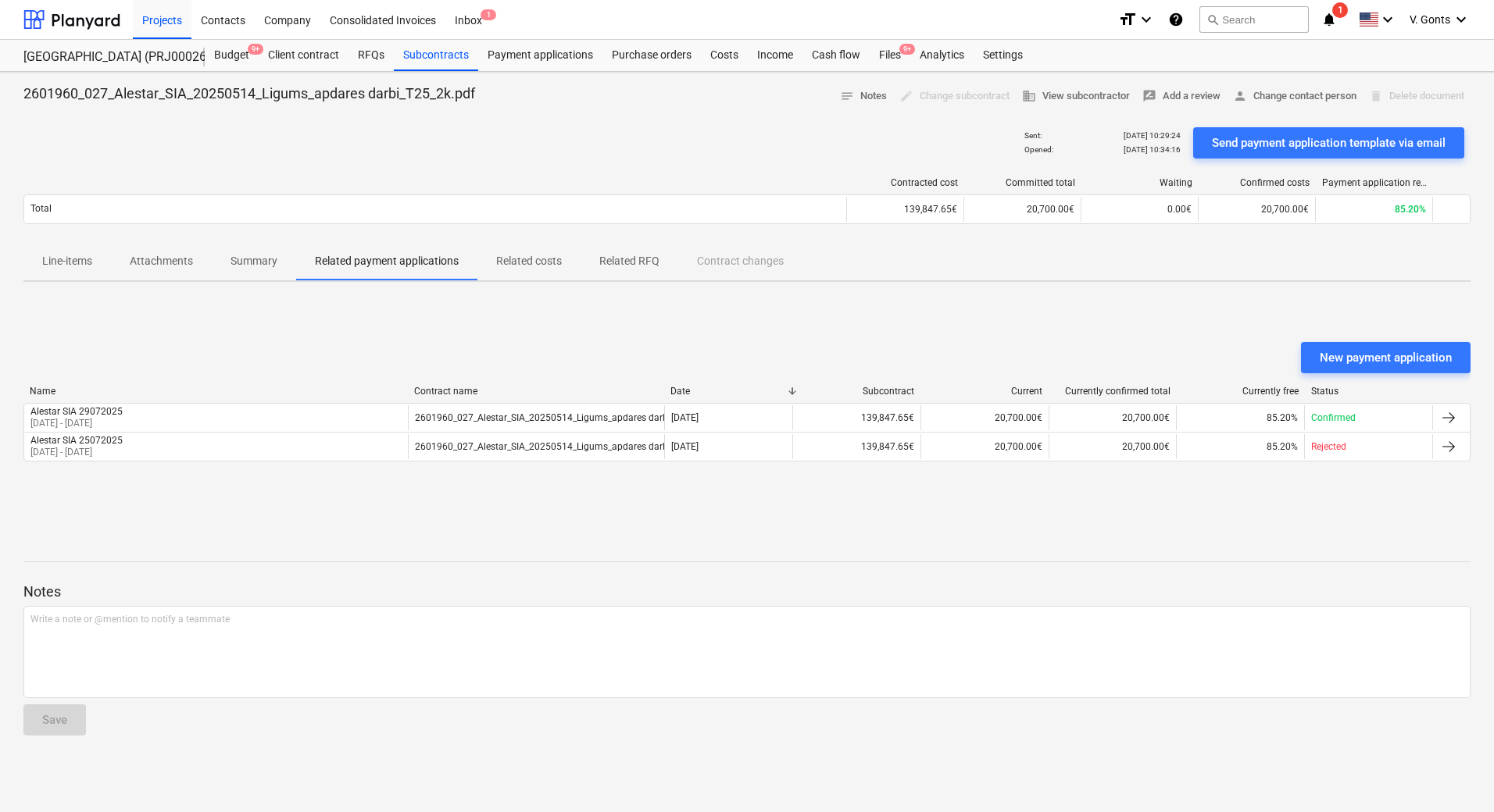
click at [525, 254] on p "Related costs" at bounding box center [530, 261] width 66 height 17
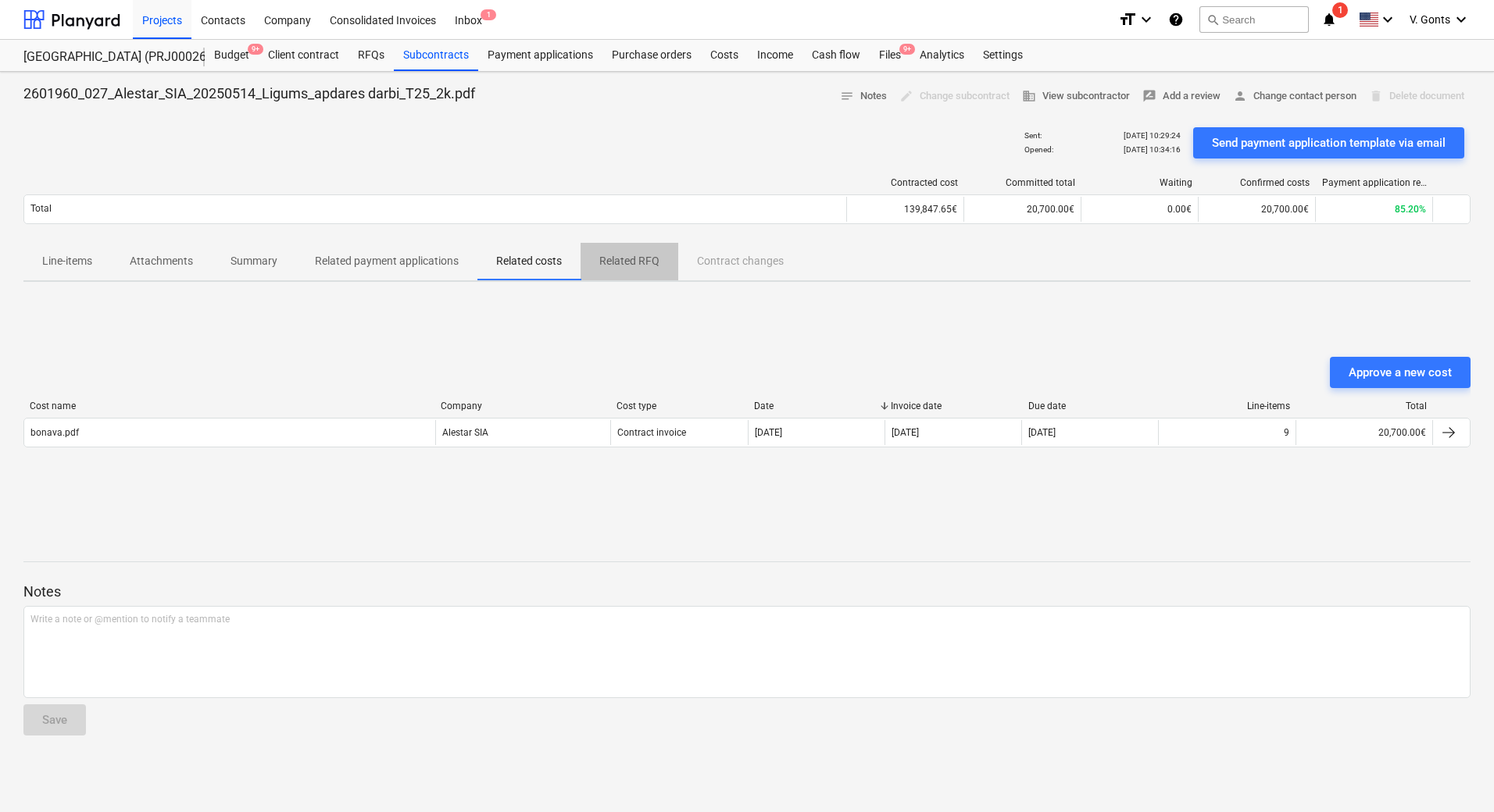
click at [651, 260] on p "Related RFQ" at bounding box center [630, 261] width 61 height 17
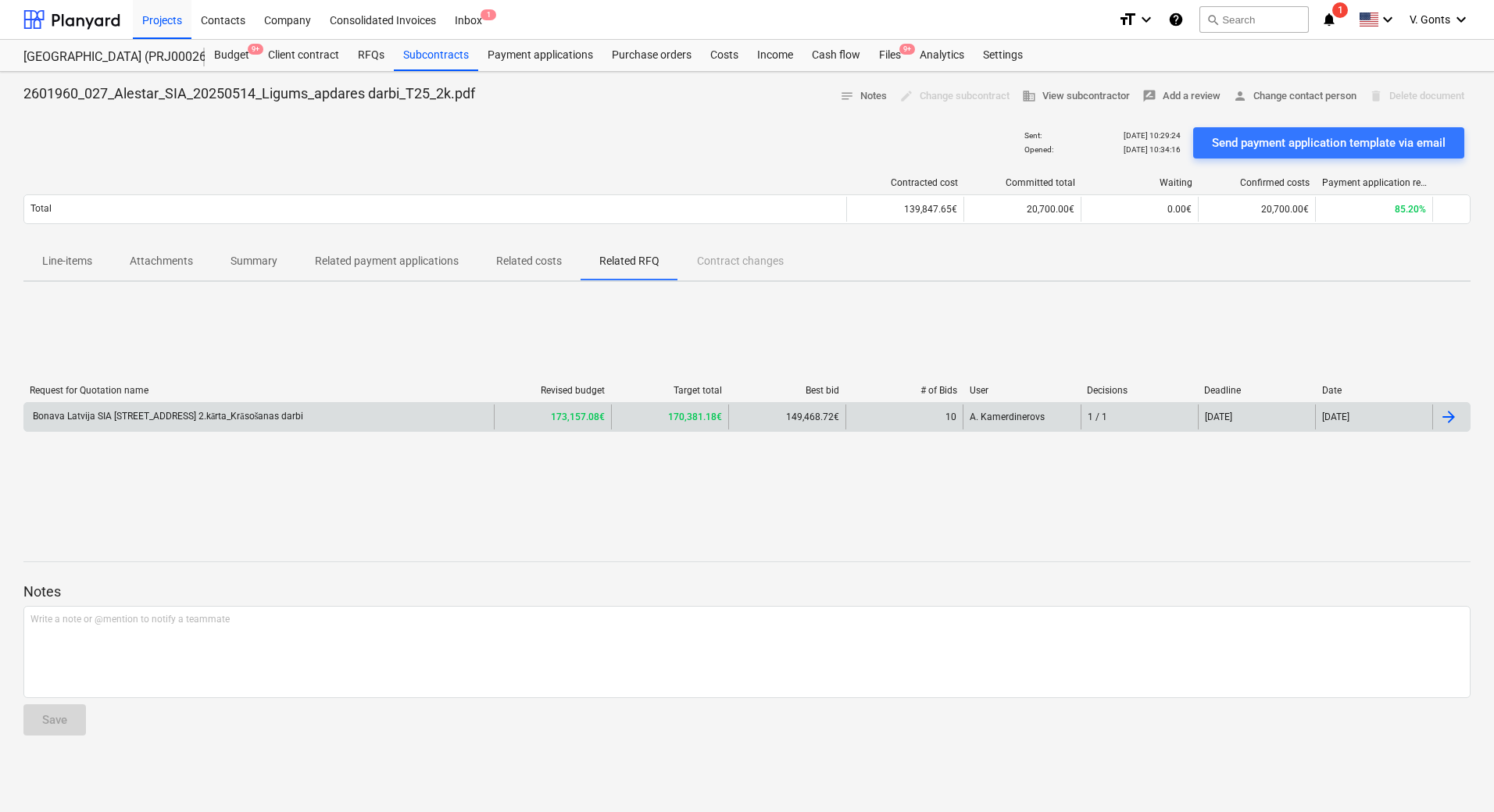
click at [247, 417] on div "Bonava Latvija SIA [STREET_ADDRESS] 2.kārta_Krāsošanas darbi" at bounding box center [166, 417] width 273 height 12
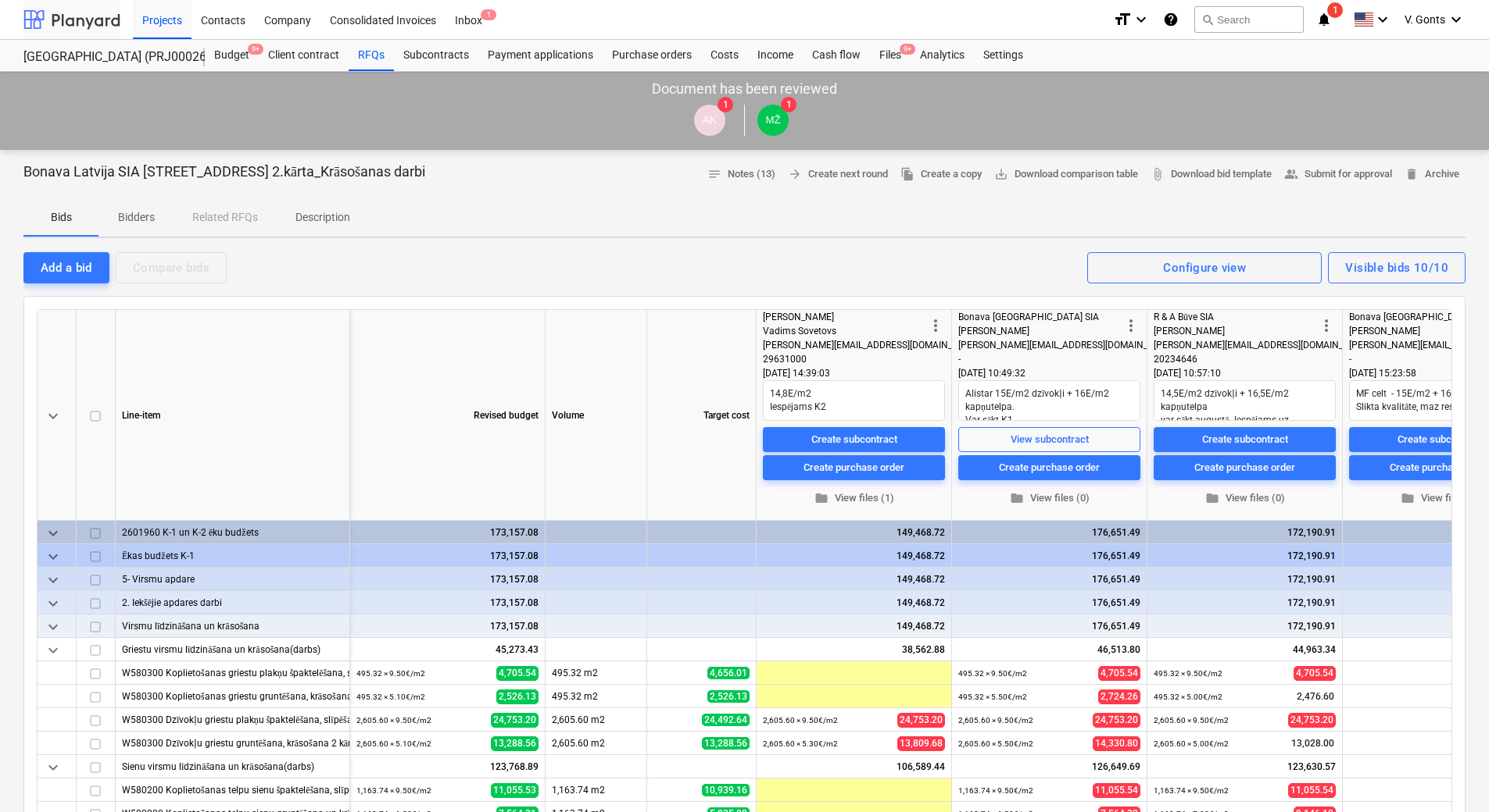
click at [82, 13] on div at bounding box center [73, 19] width 97 height 39
click at [155, 16] on div "Projects" at bounding box center [162, 18] width 59 height 39
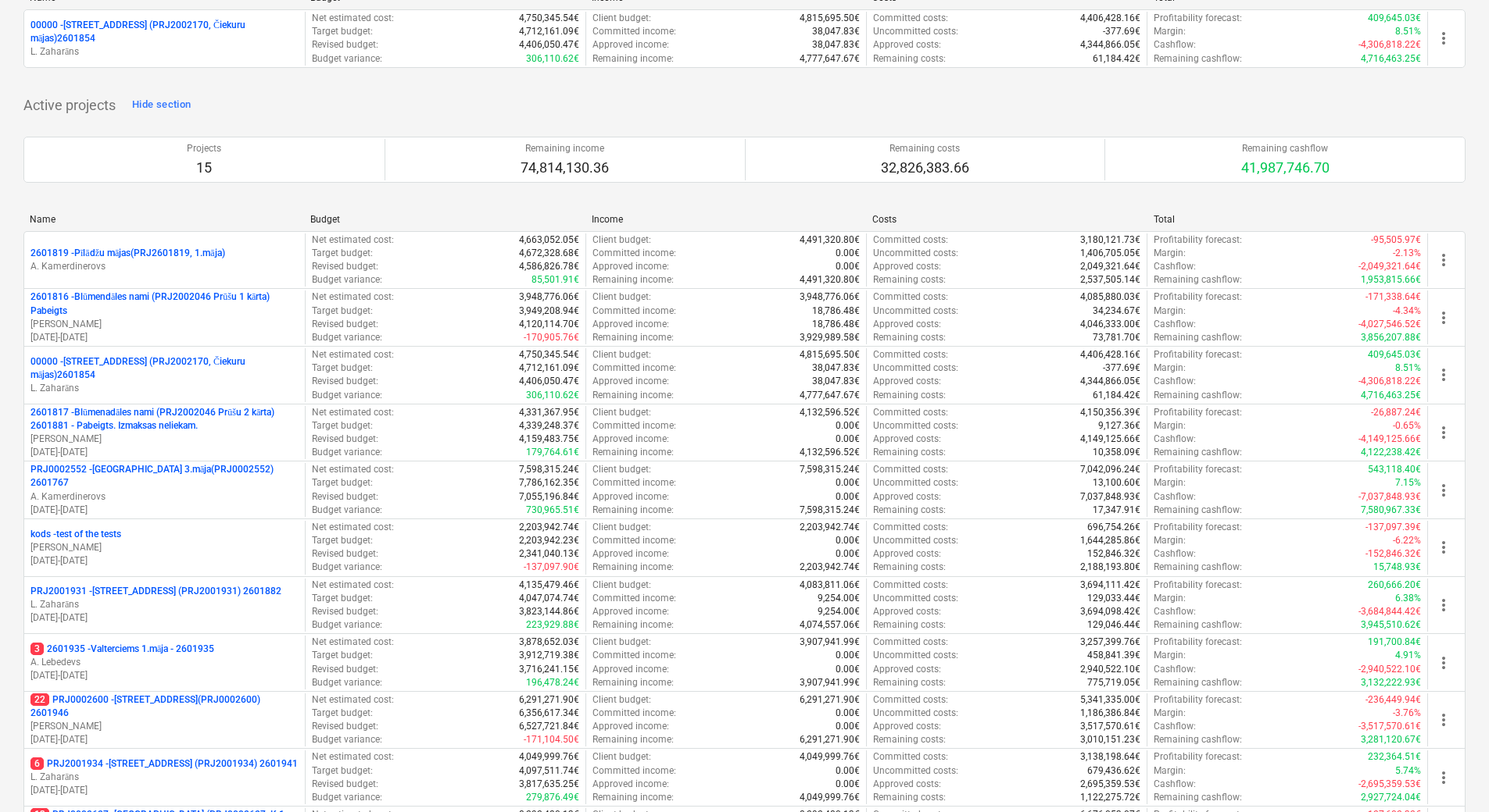
scroll to position [156, 0]
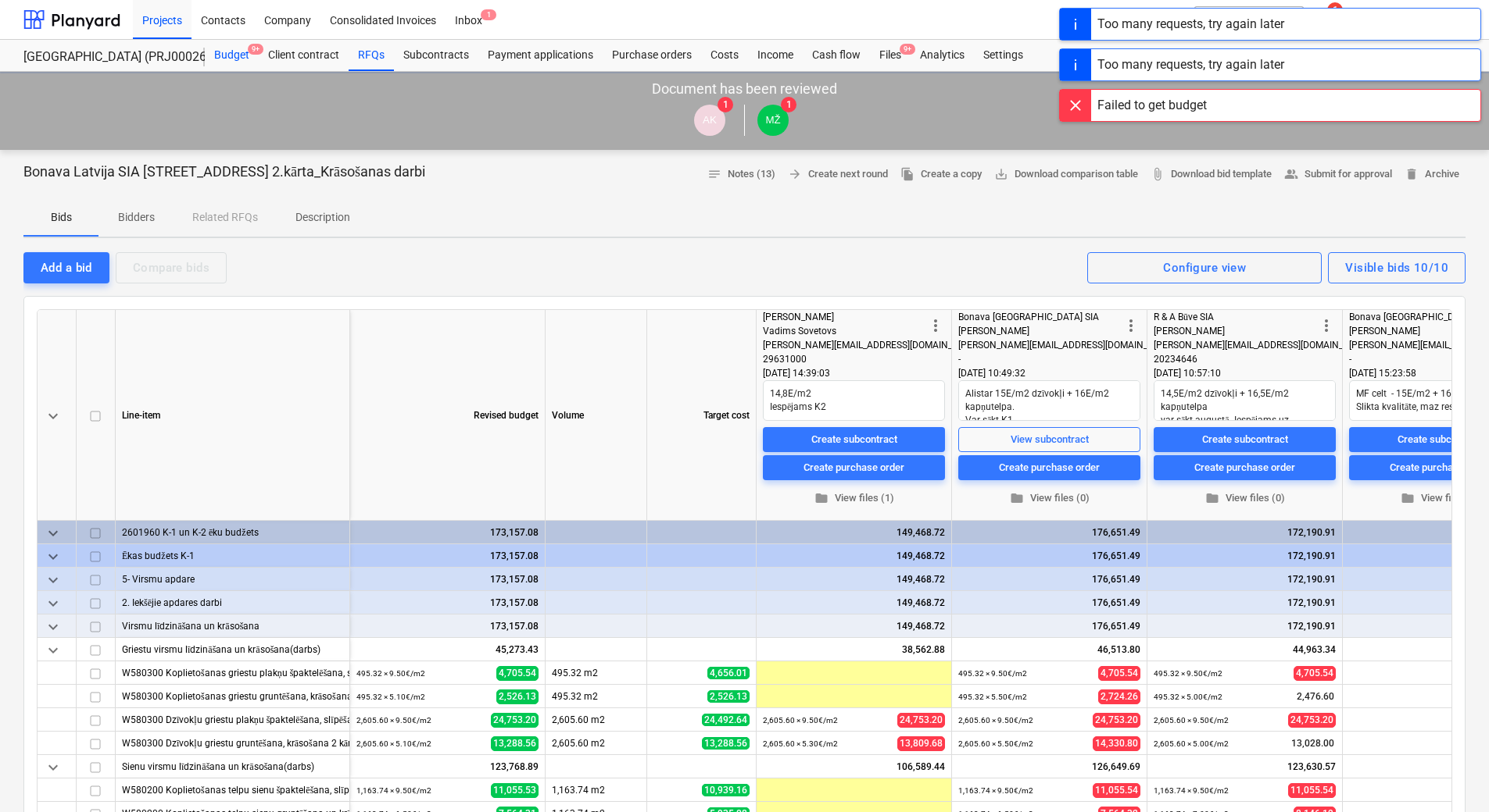
click at [239, 53] on div "Budget 9+" at bounding box center [231, 55] width 54 height 31
type textarea "x"
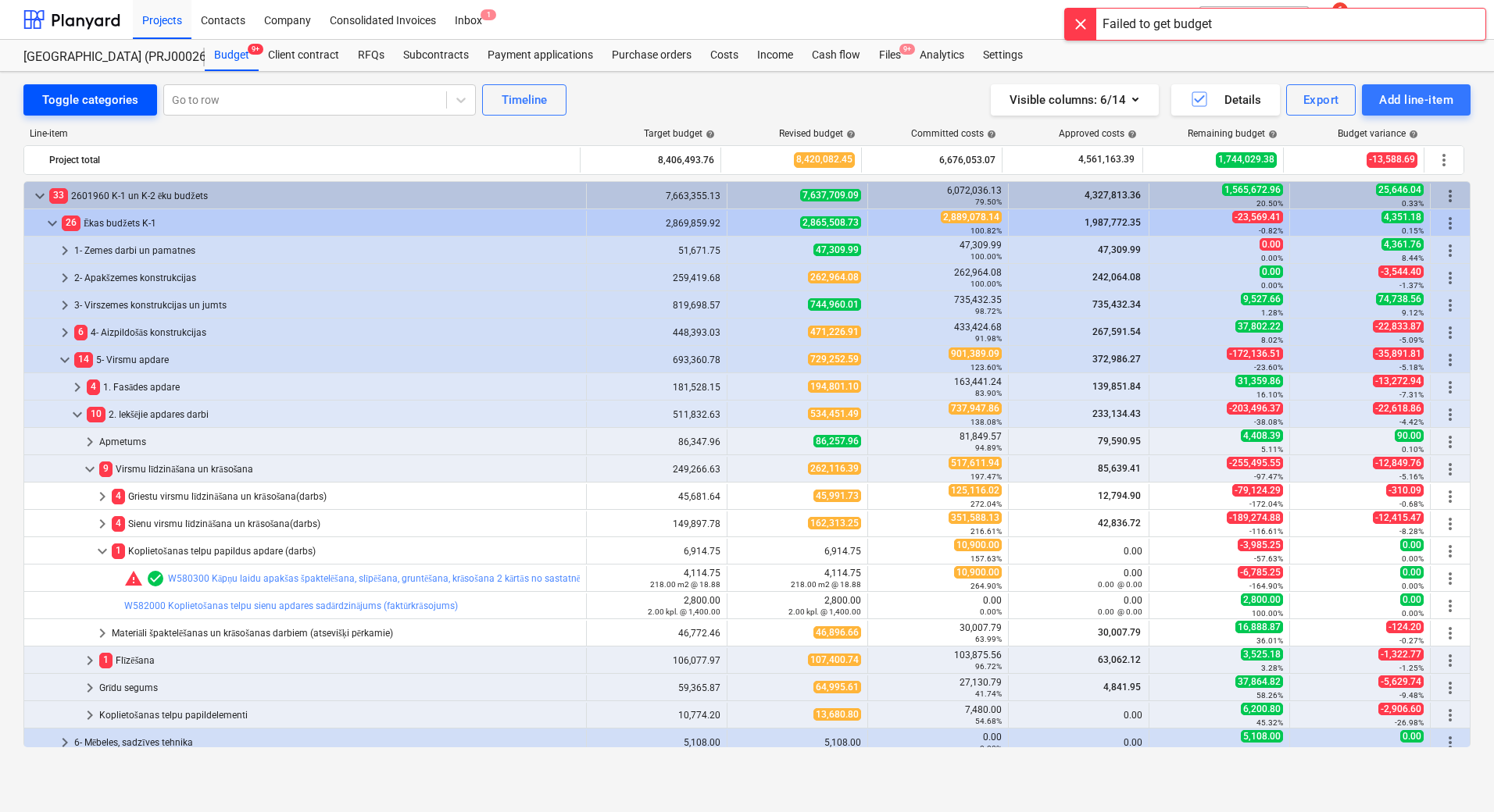
click at [57, 92] on div "Toggle categories" at bounding box center [90, 100] width 96 height 20
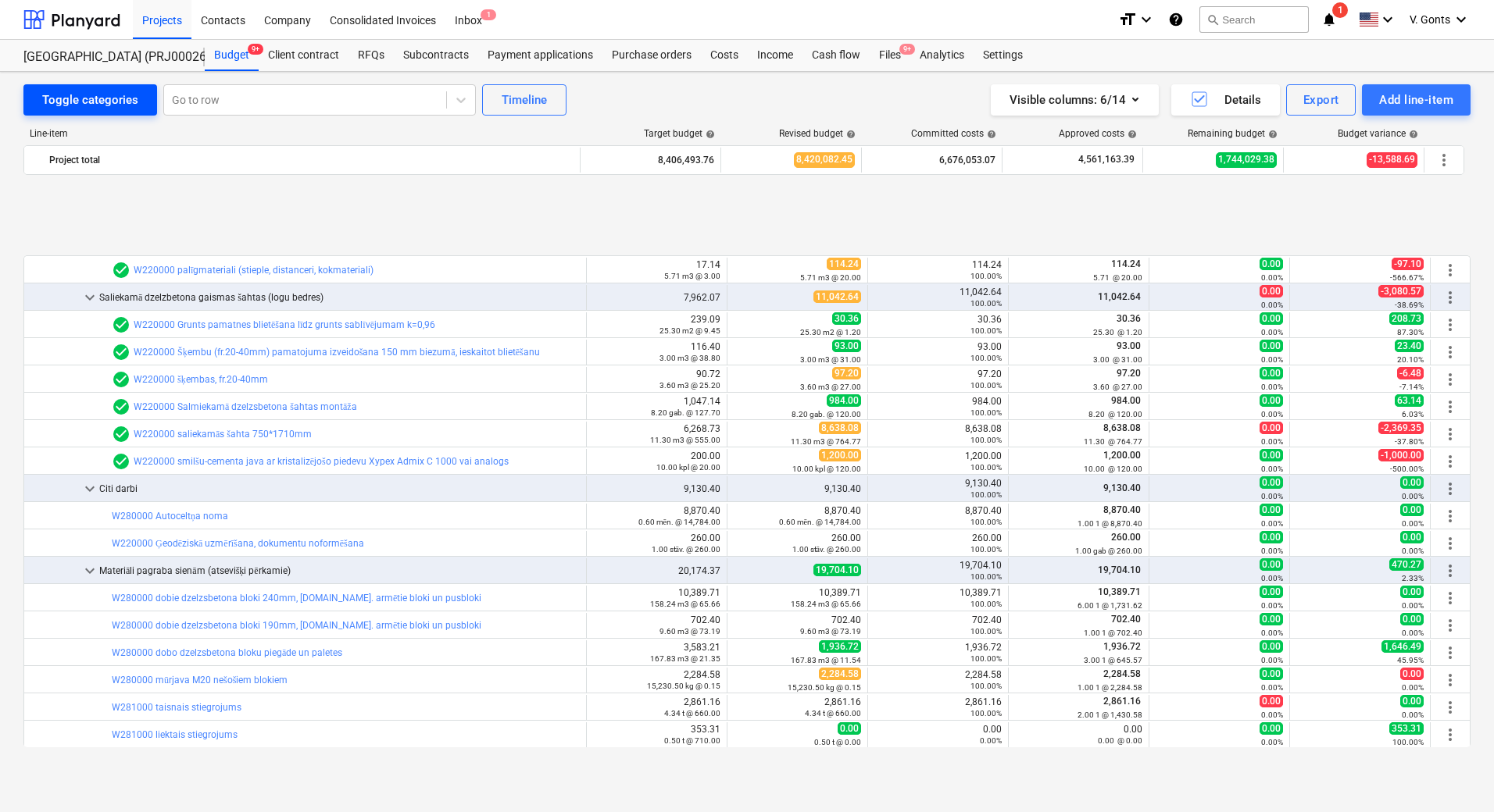
scroll to position [2655, 0]
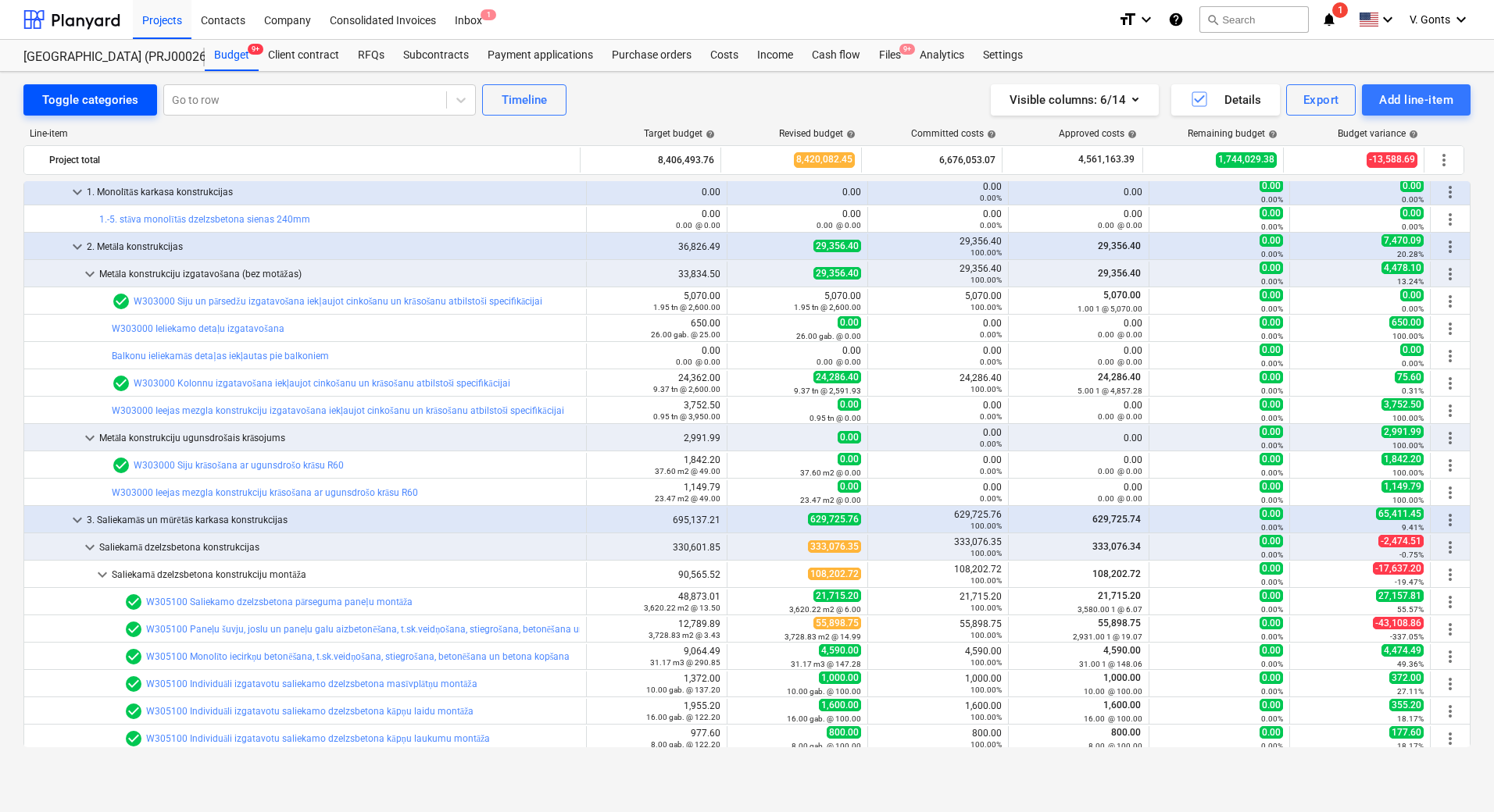
click at [120, 86] on button "Toggle categories" at bounding box center [91, 100] width 134 height 31
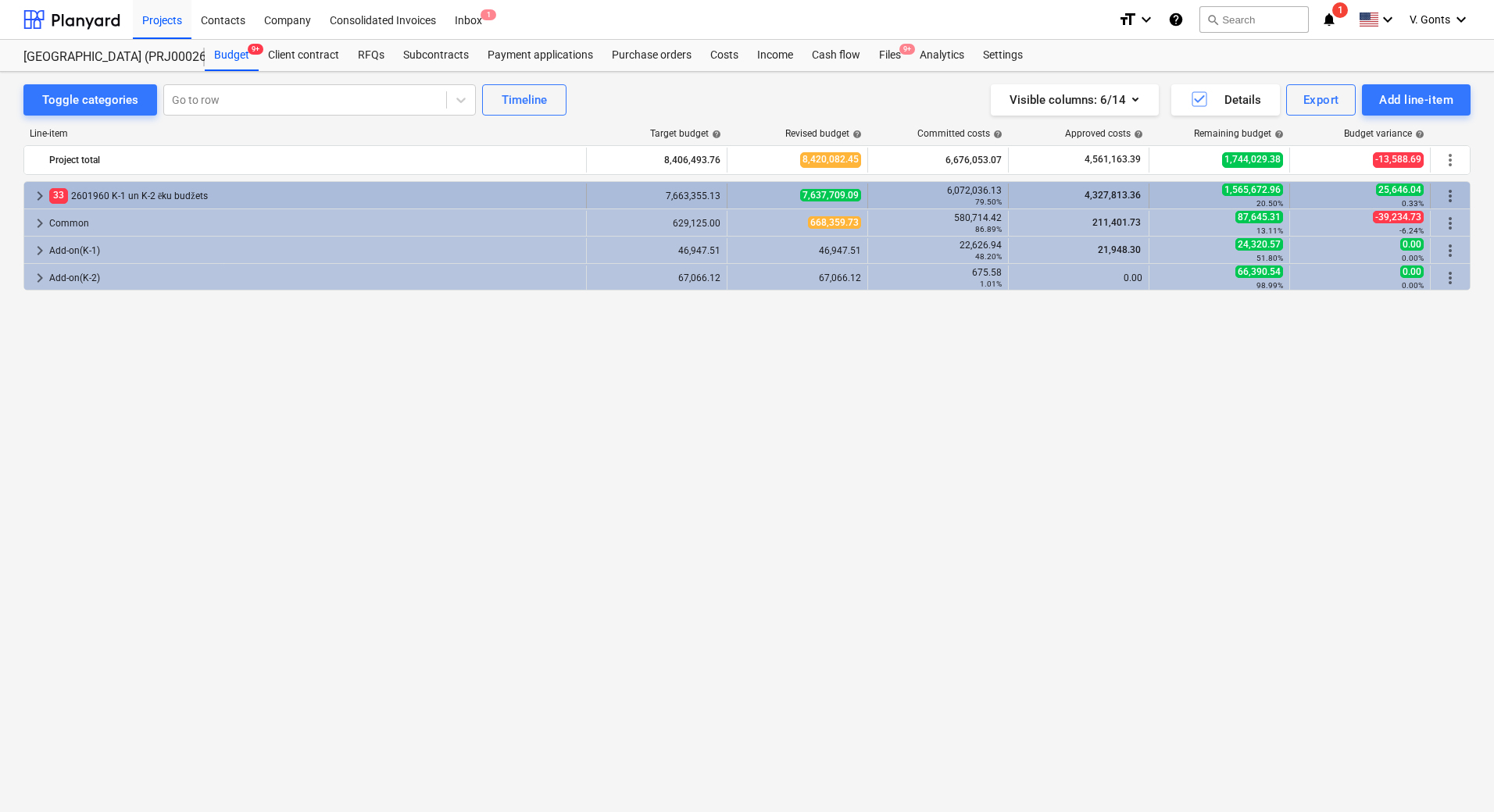
click at [49, 196] on span "keyboard_arrow_right" at bounding box center [39, 195] width 18 height 18
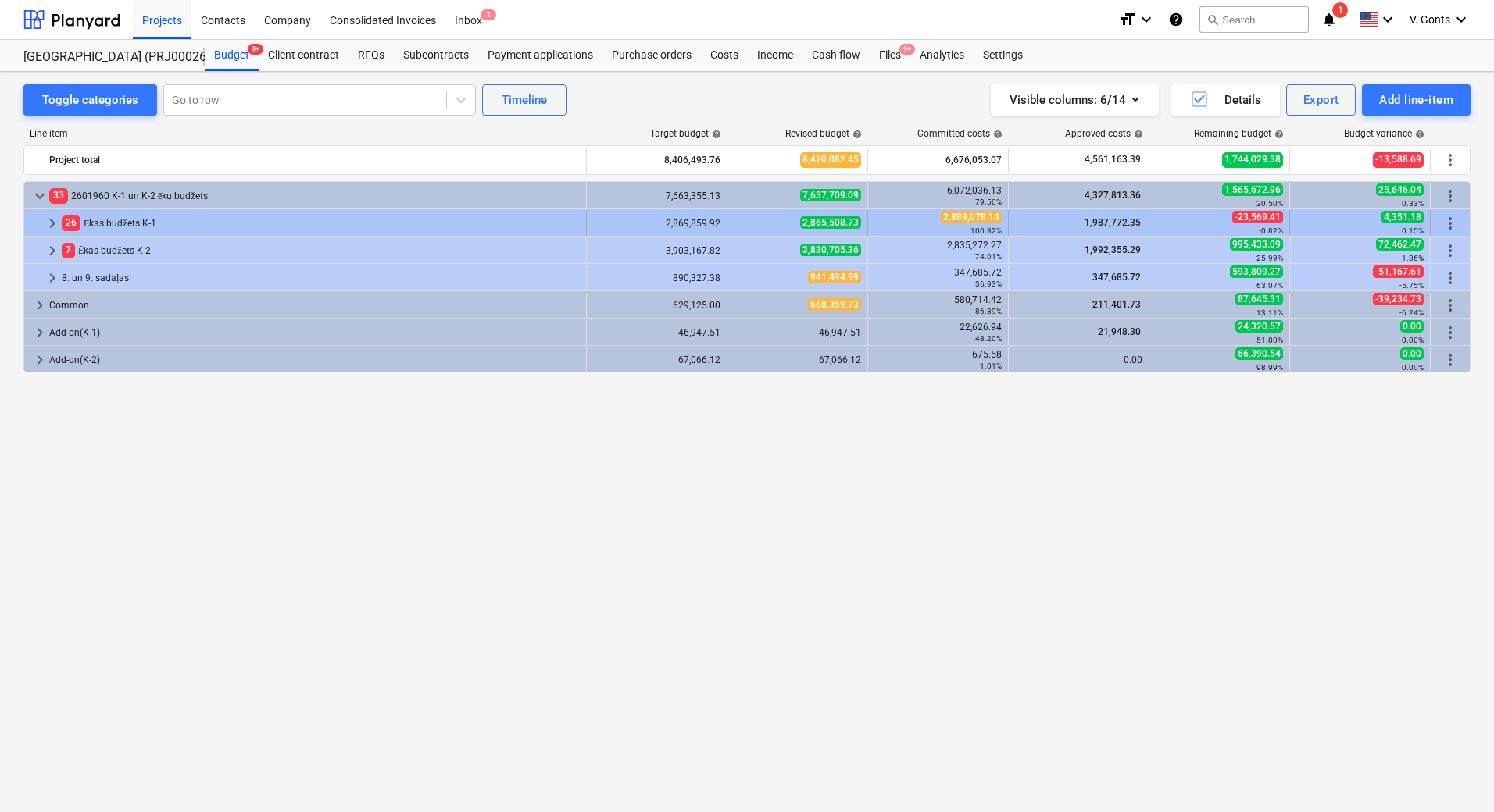
click at [55, 224] on span "keyboard_arrow_right" at bounding box center [52, 223] width 18 height 18
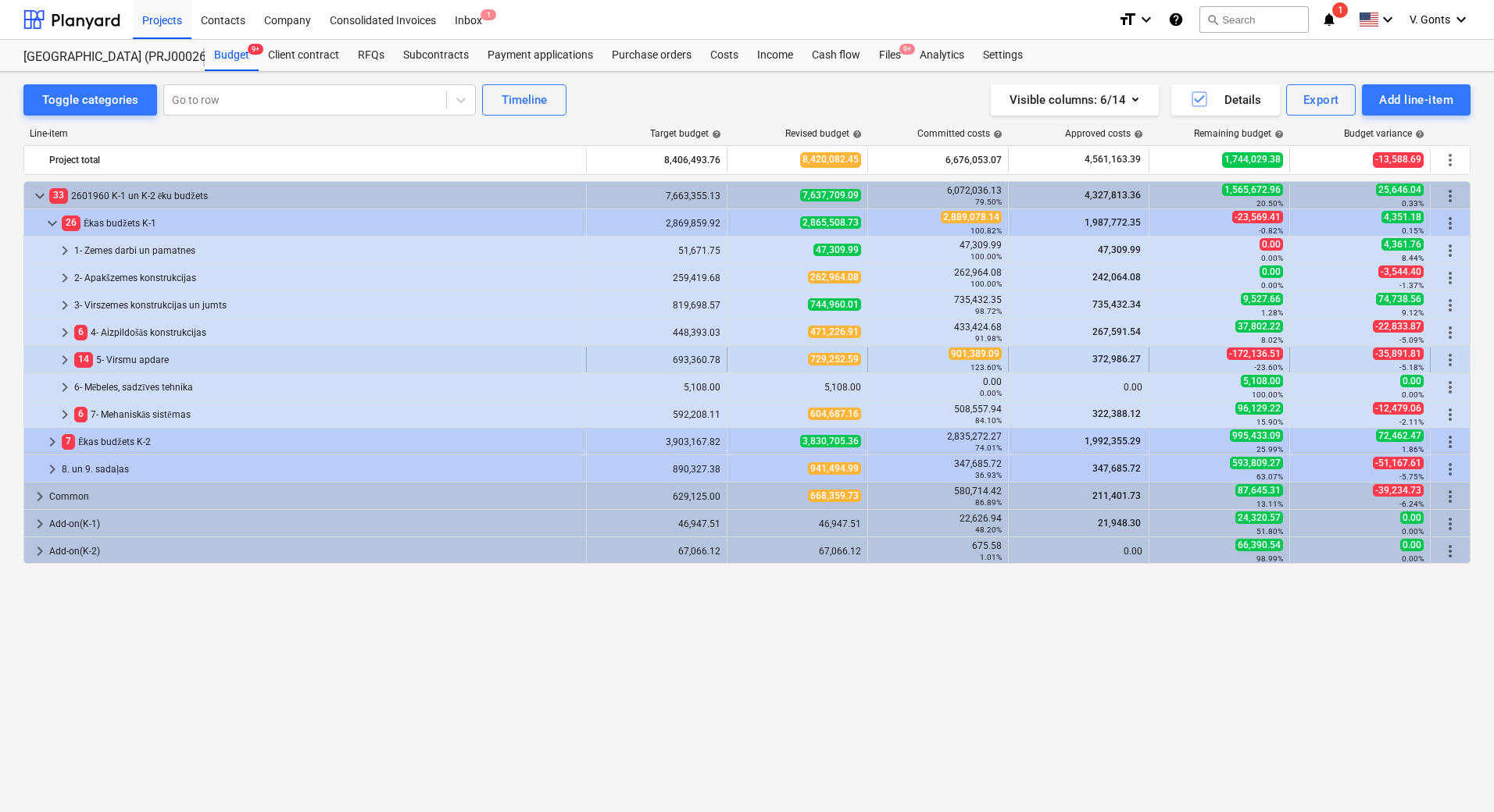
click at [127, 355] on div "14 5- Virsmu apdare" at bounding box center [327, 360] width 506 height 25
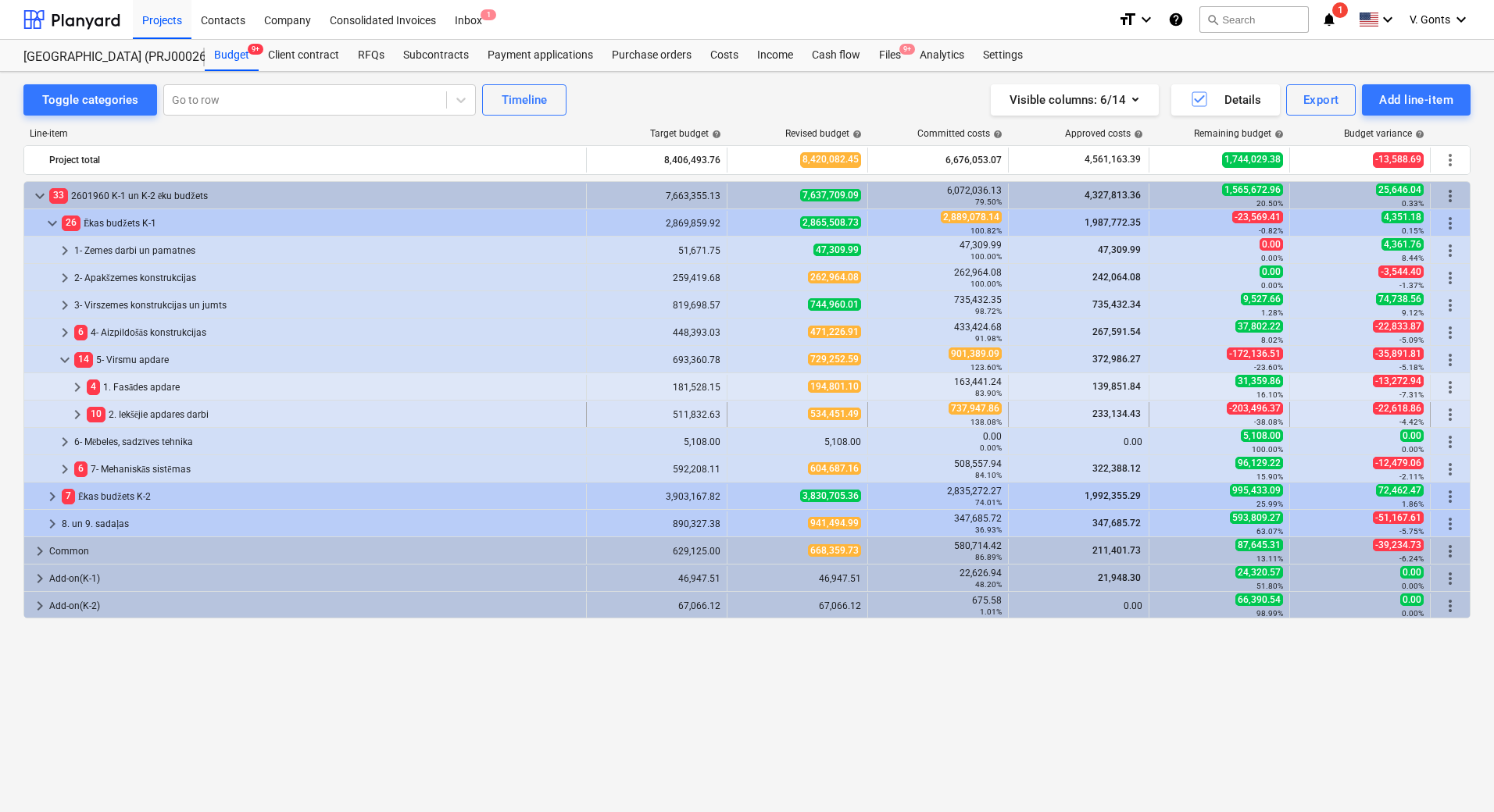
click at [134, 413] on div "10 2. Iekšējie apdares darbi" at bounding box center [332, 414] width 493 height 25
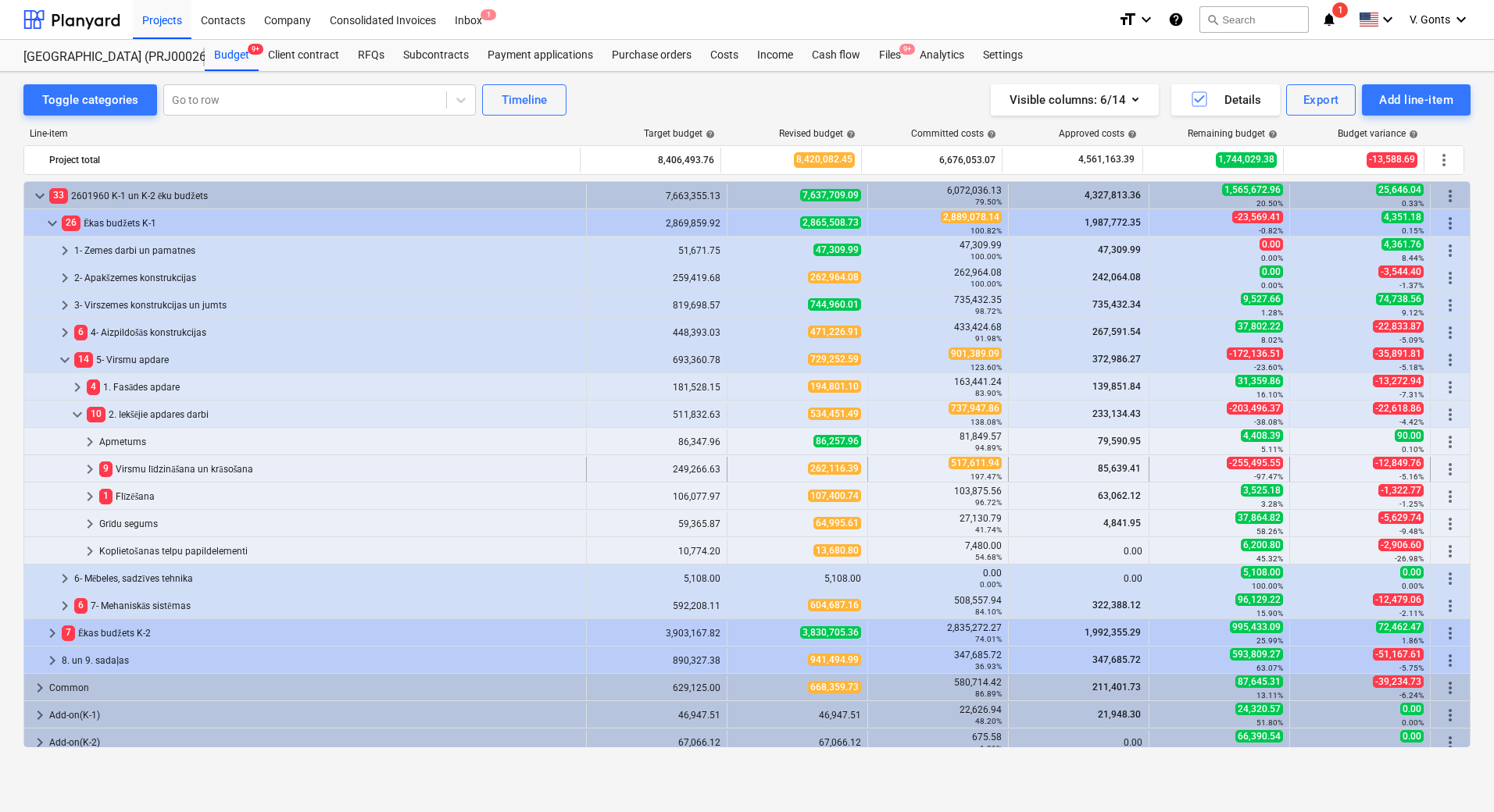
click at [150, 472] on div "9 Virsmu līdzināšana un krāsošana" at bounding box center [340, 469] width 481 height 25
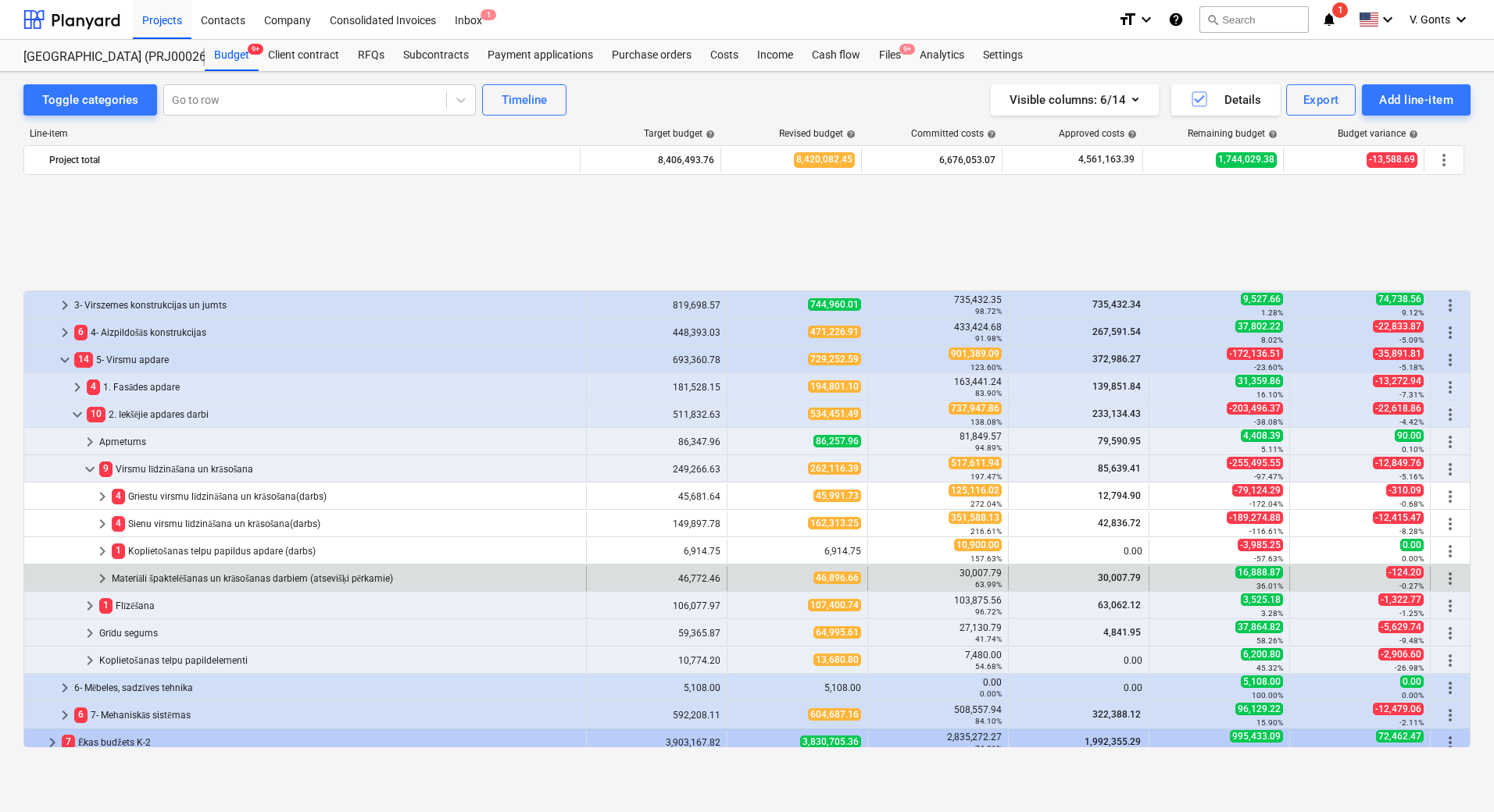
click at [173, 580] on div "Materiāli špaktelēšanas un krāsošanas darbiem (atsevišķi pērkamie)" at bounding box center [346, 578] width 468 height 25
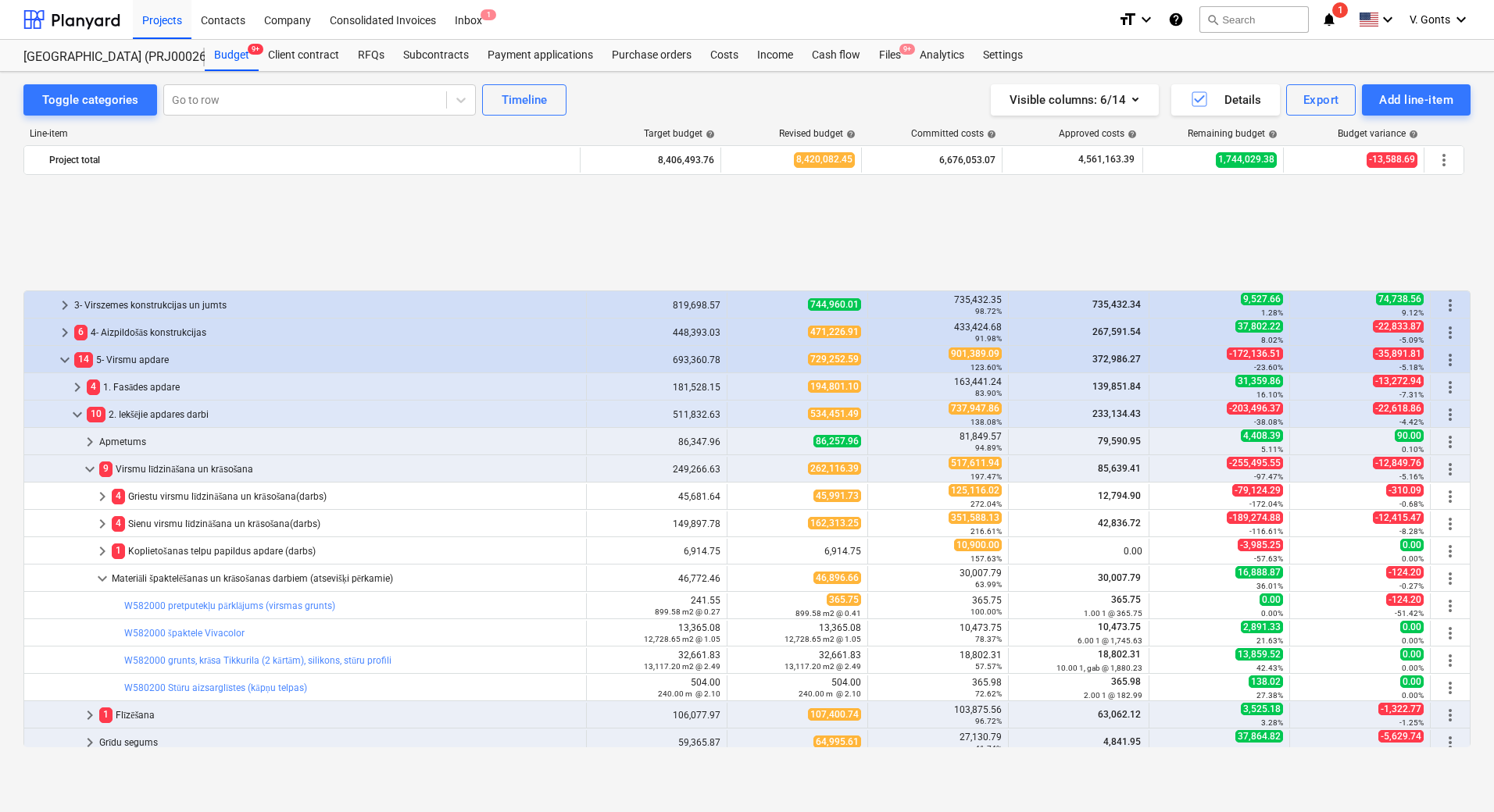
scroll to position [156, 0]
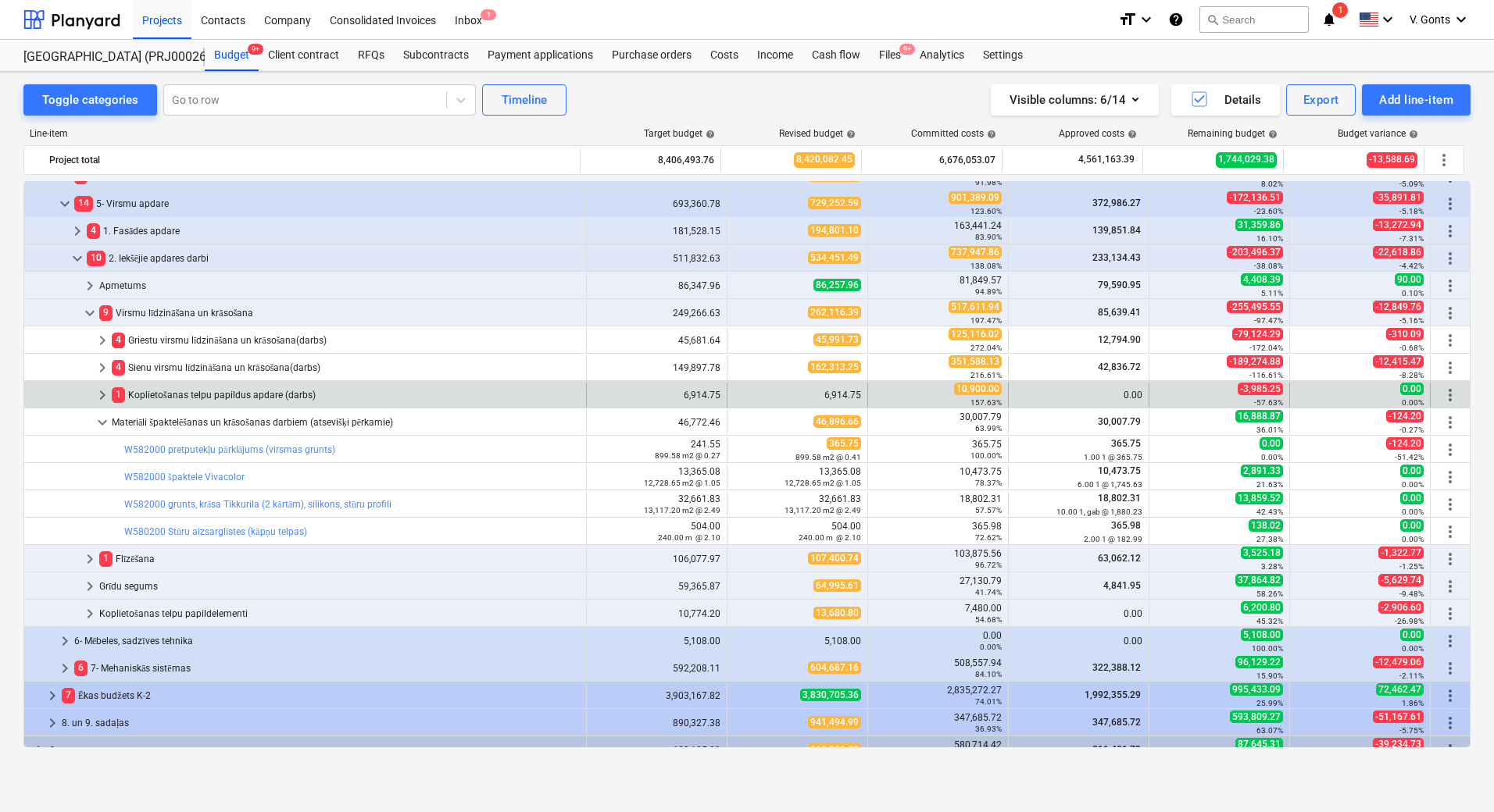
click at [107, 395] on span "keyboard_arrow_right" at bounding box center [102, 395] width 18 height 18
